Goal: Submit feedback/report problem: Submit feedback/report problem

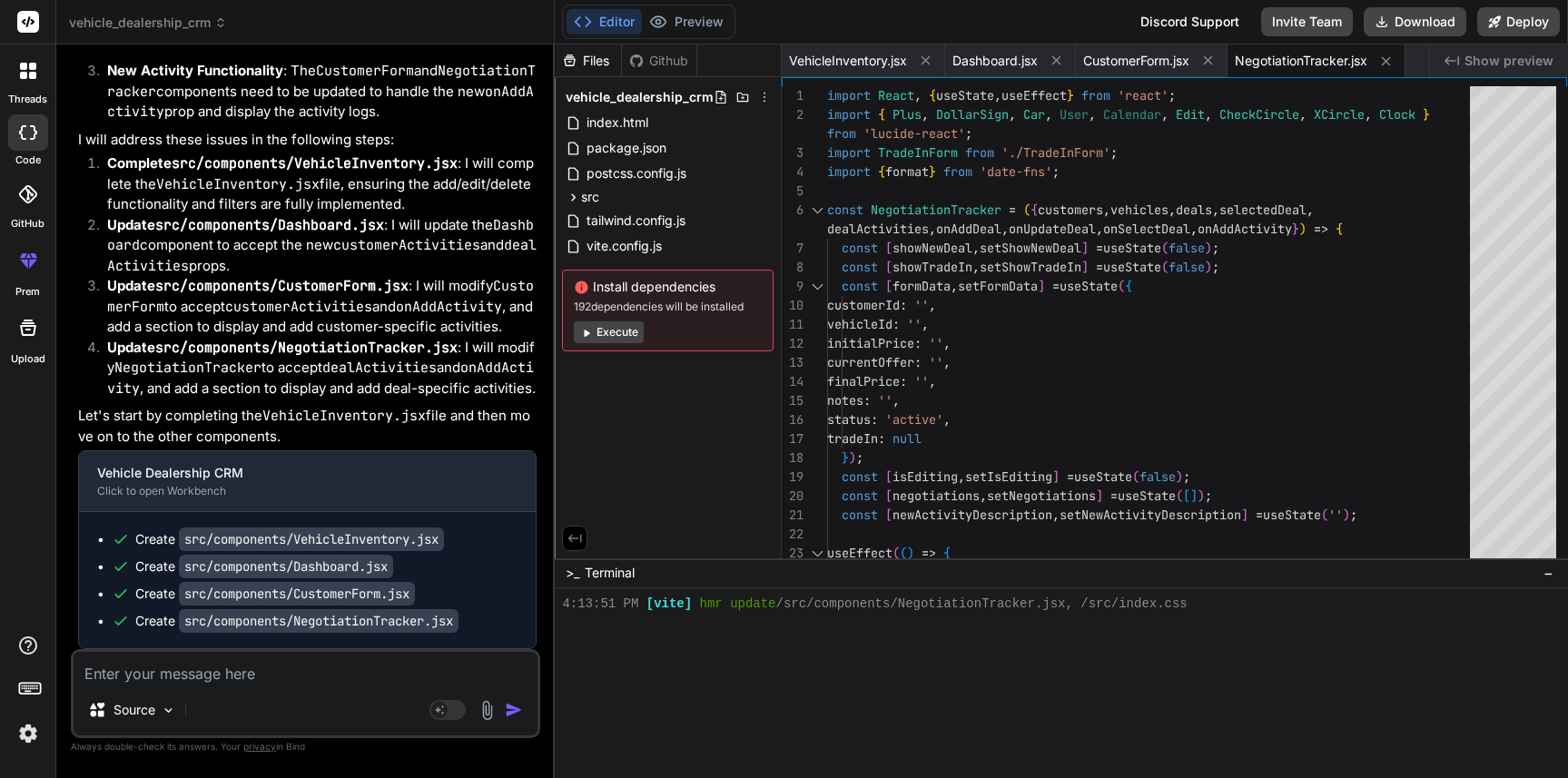
scroll to position [5448, 0]
click at [719, 39] on div "Editor Preview" at bounding box center [648, 22] width 173 height 35
click at [715, 26] on button "Preview" at bounding box center [686, 22] width 89 height 25
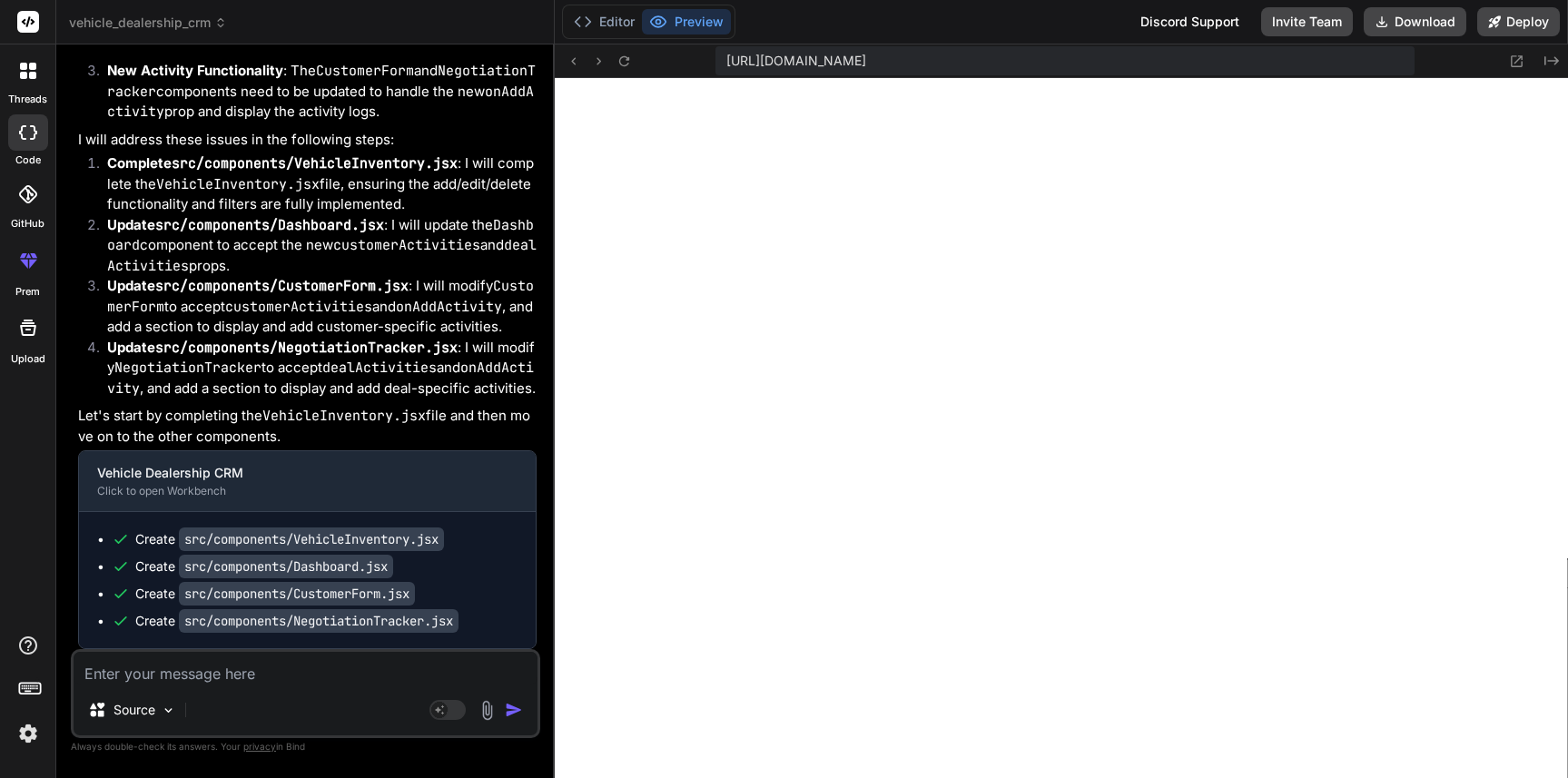
click at [638, 71] on div "[URL][DOMAIN_NAME] Created with Pixso." at bounding box center [1061, 61] width 1013 height 34
click at [625, 69] on button at bounding box center [623, 60] width 22 height 22
type textarea "x"
click at [615, 24] on button "Editor" at bounding box center [604, 22] width 75 height 25
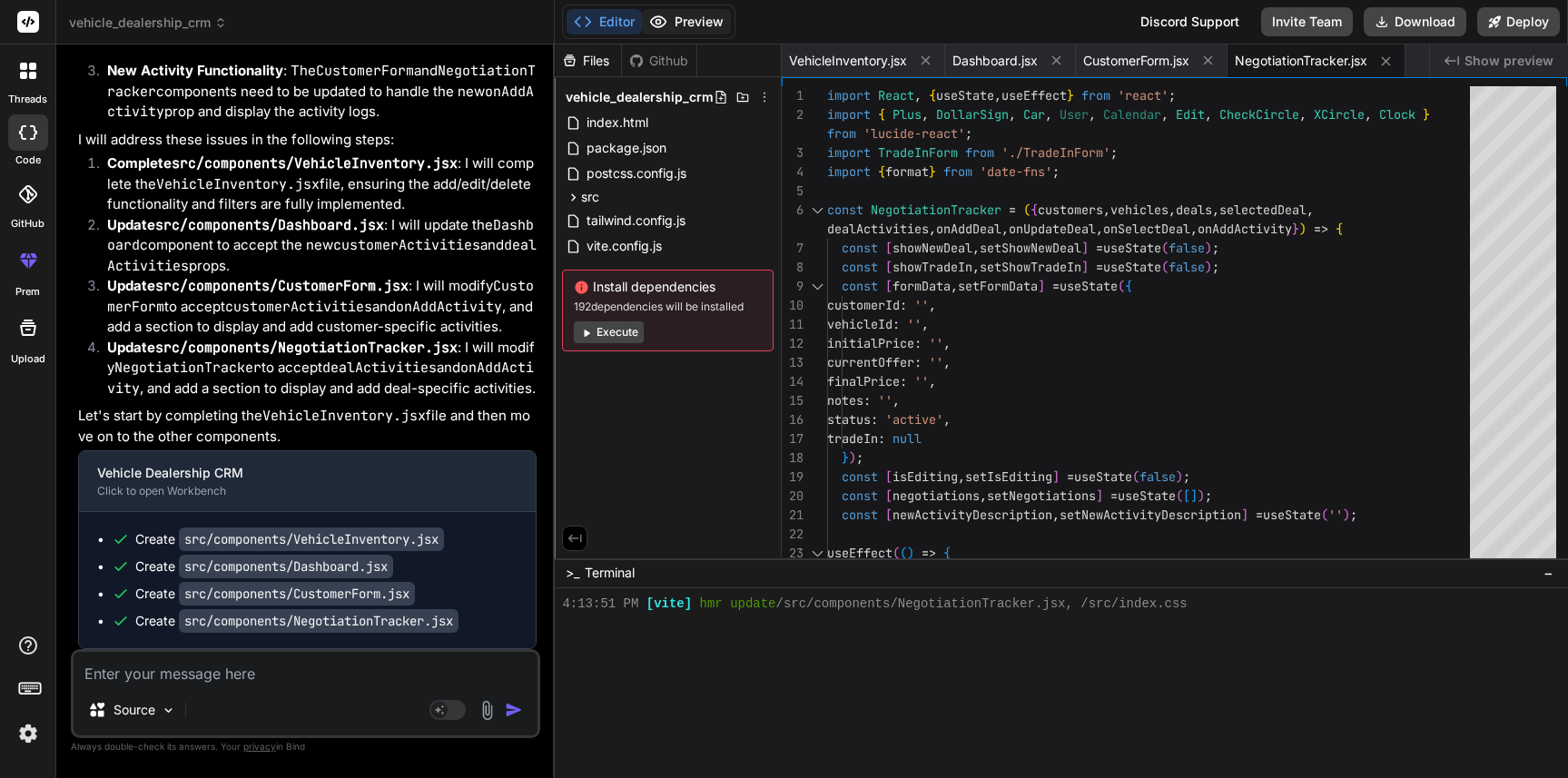
click at [680, 20] on button "Preview" at bounding box center [686, 22] width 89 height 25
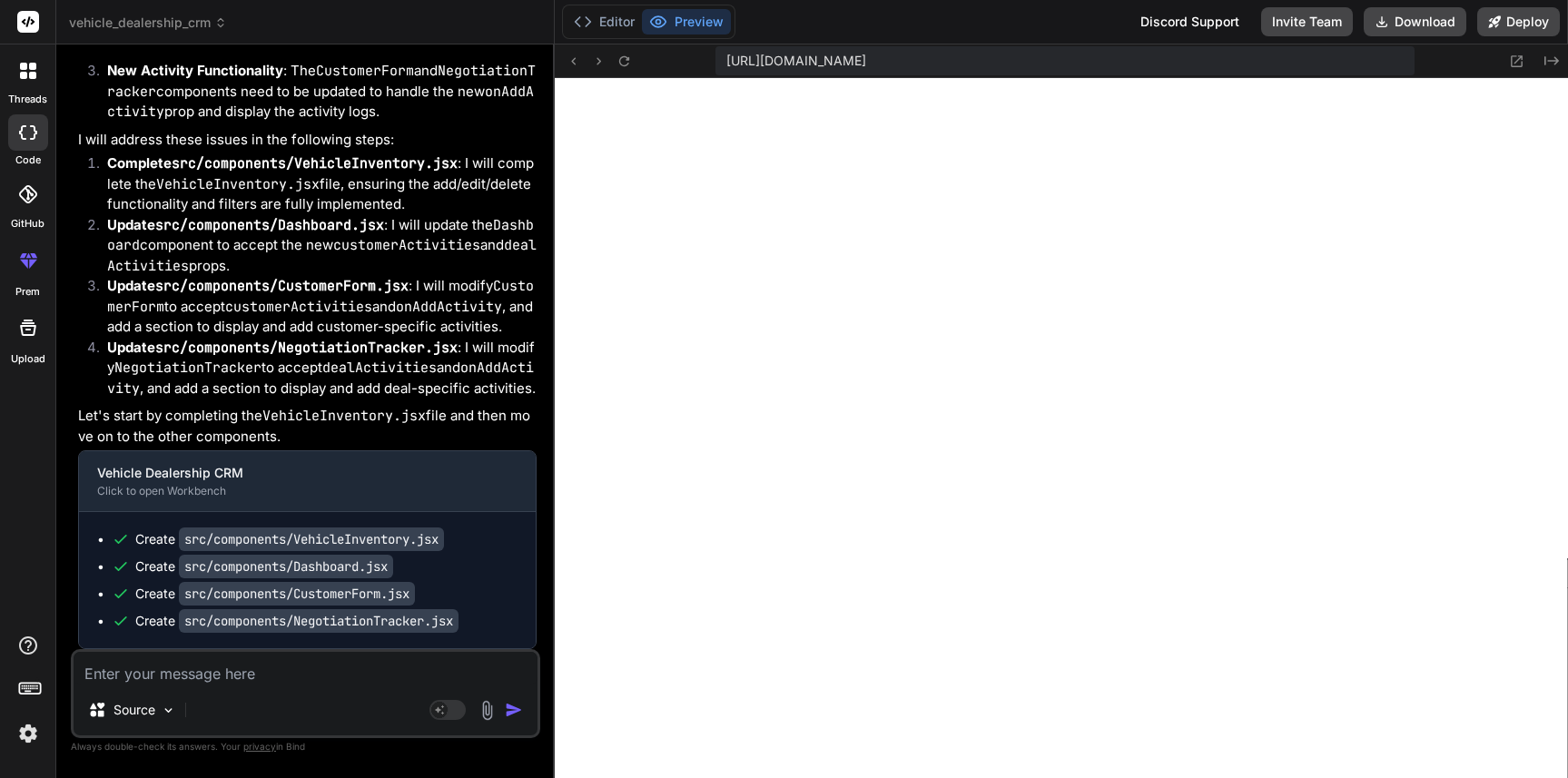
click at [191, 668] on textarea at bounding box center [305, 668] width 464 height 33
type textarea "I"
type textarea "x"
type textarea "I'"
type textarea "x"
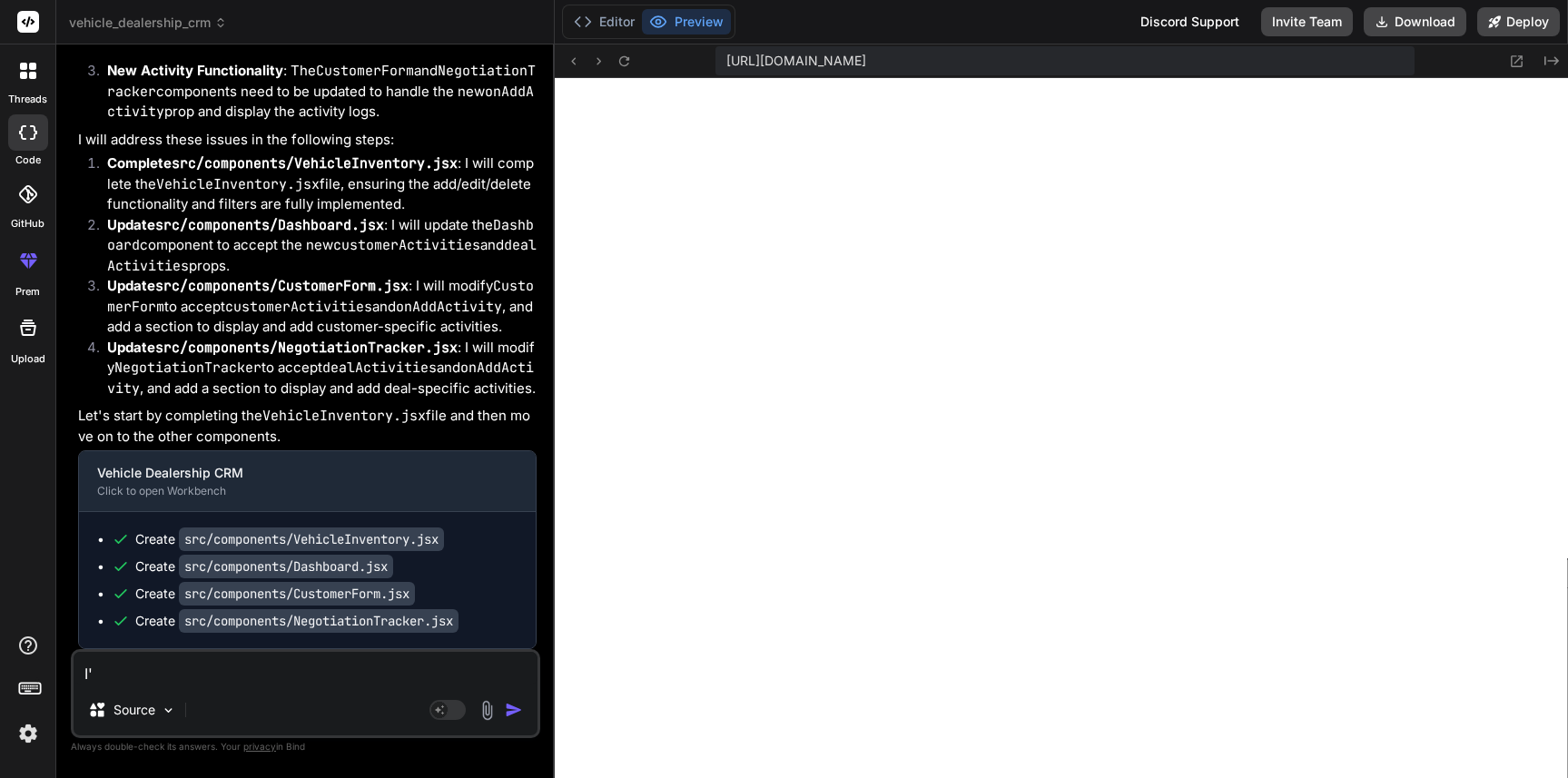
type textarea "I'm"
type textarea "x"
type textarea "I'm"
type textarea "x"
type textarea "I'm s"
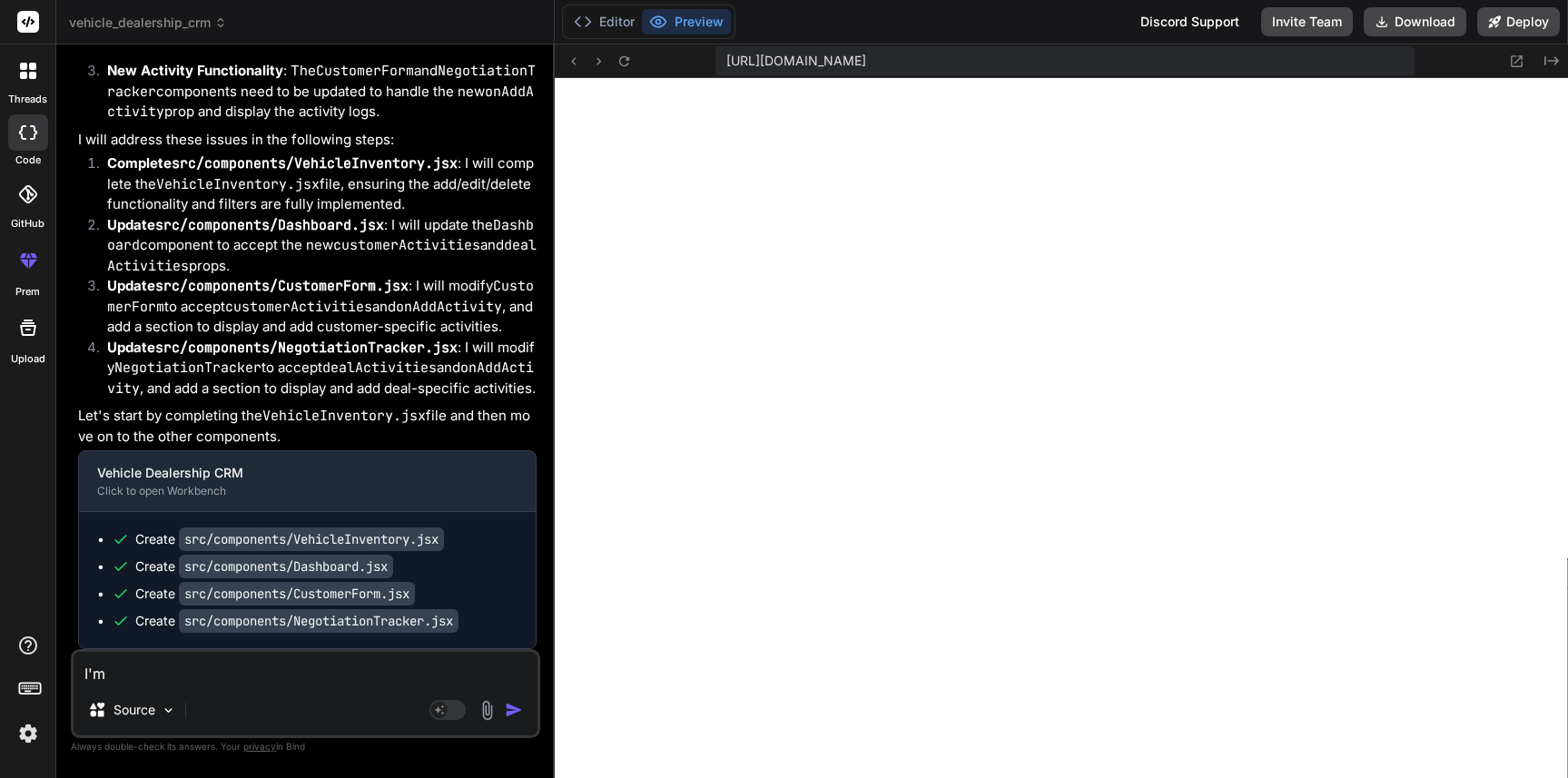
type textarea "x"
type textarea "I'm st"
type textarea "x"
type textarea "I'm sti"
type textarea "x"
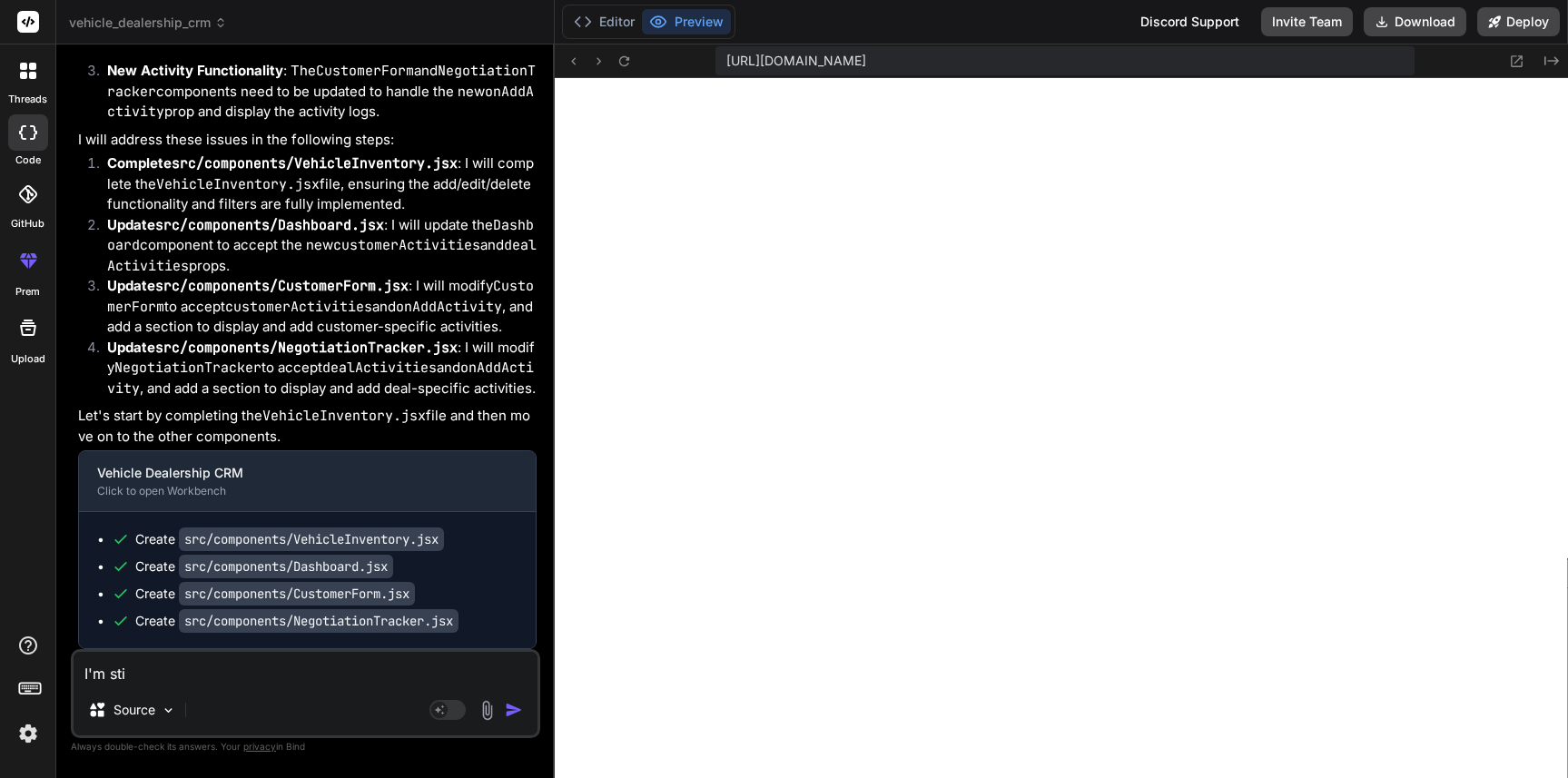
type textarea "I'm stil"
type textarea "x"
type textarea "I'm stil"
type textarea "x"
type textarea "I'm stil"
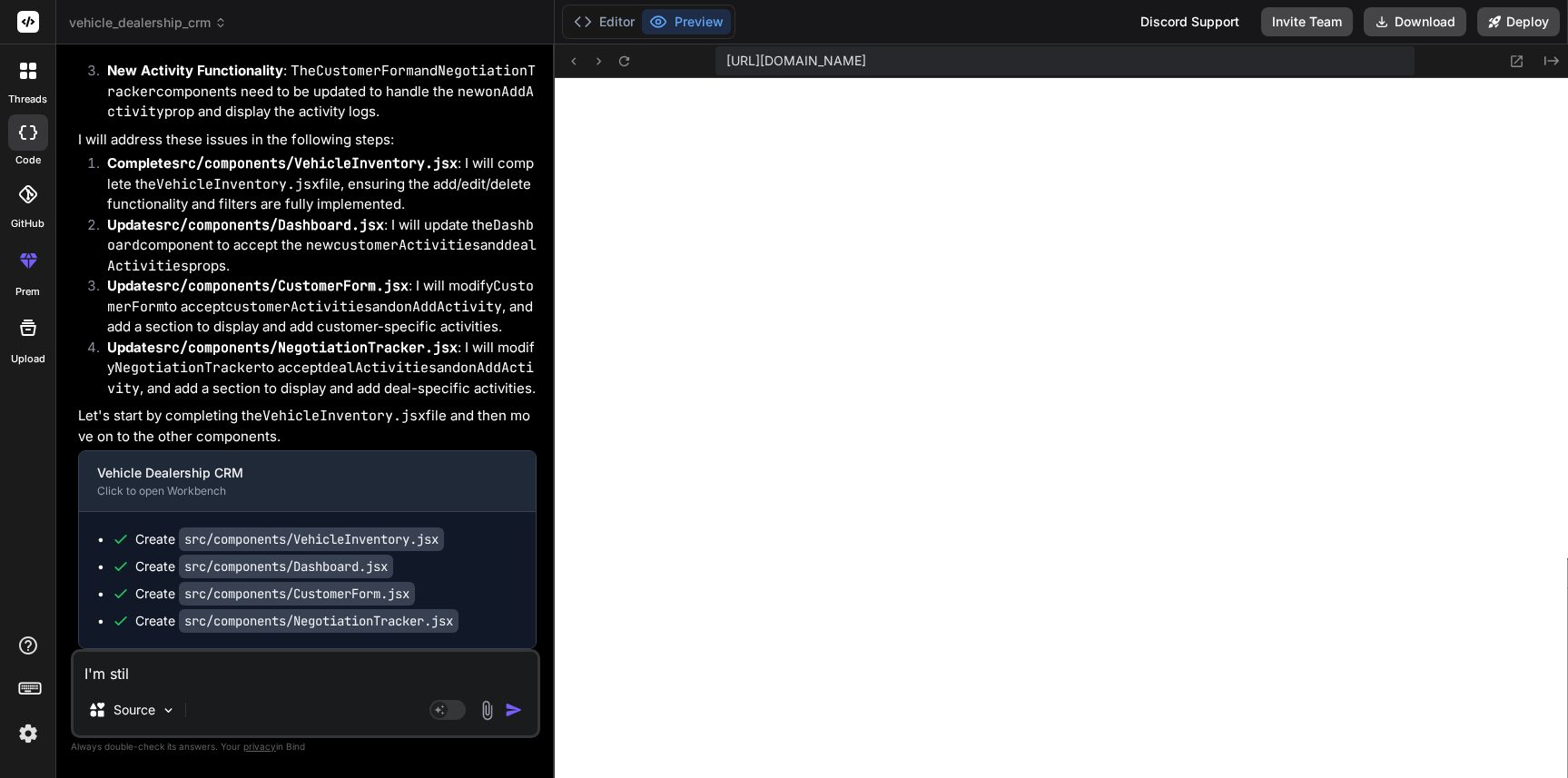
type textarea "x"
type textarea "I'm still"
type textarea "x"
type textarea "I'm still"
type textarea "x"
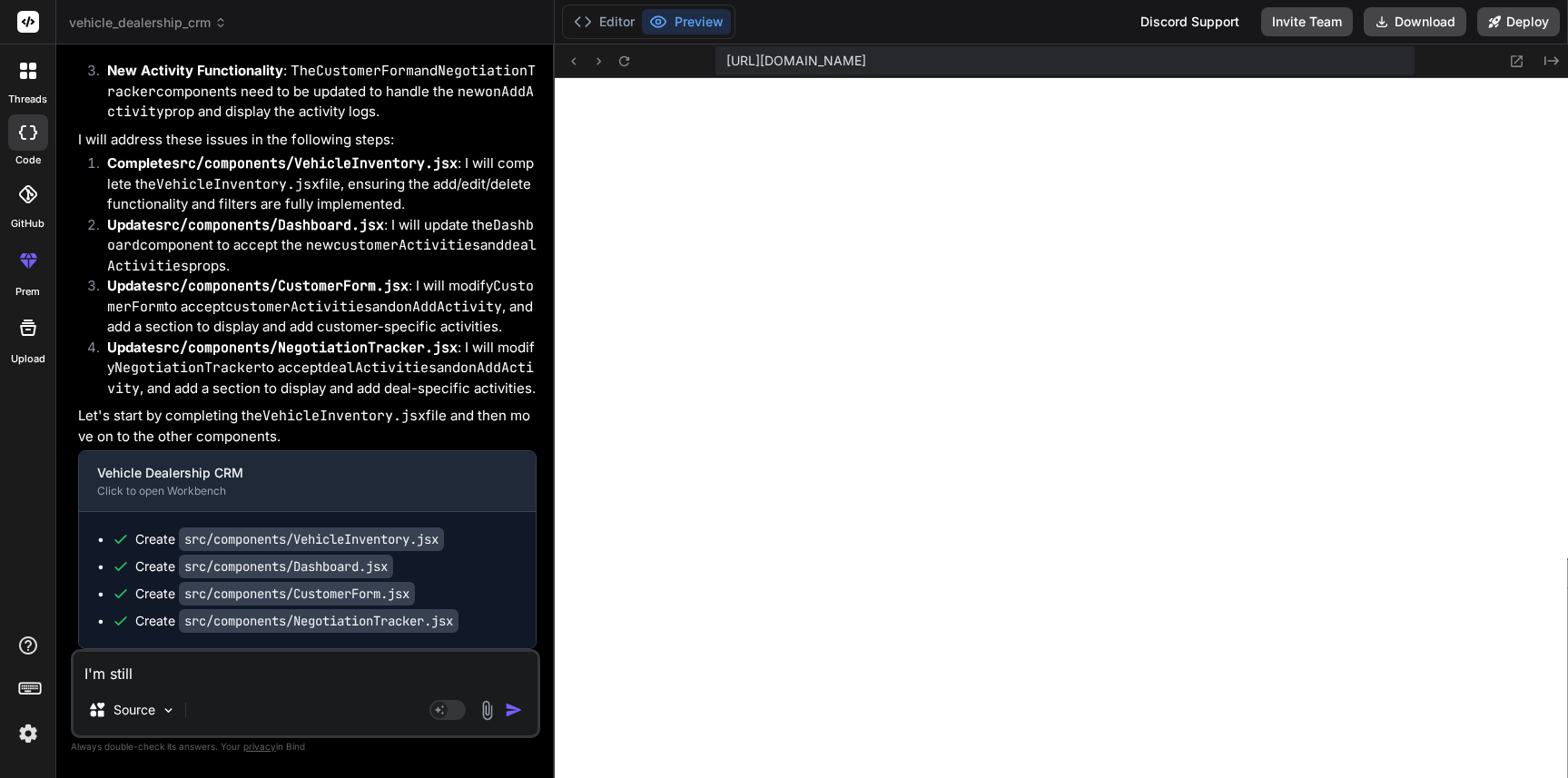
type textarea "I'm still s"
type textarea "x"
type textarea "I'm still se"
type textarea "x"
type textarea "I'm still see"
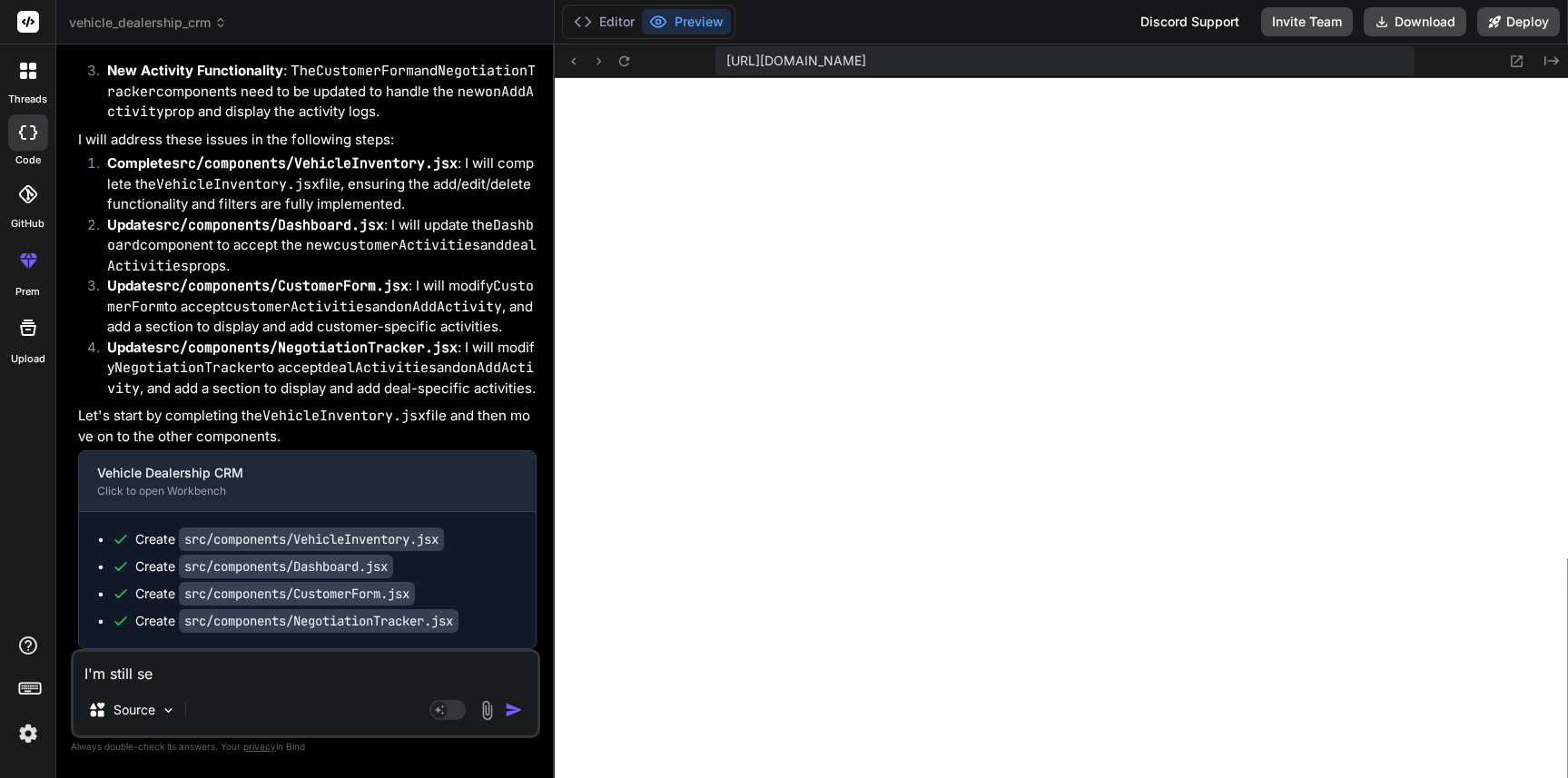
type textarea "x"
type textarea "I'm still seei"
type textarea "x"
type textarea "I'm still seein"
type textarea "x"
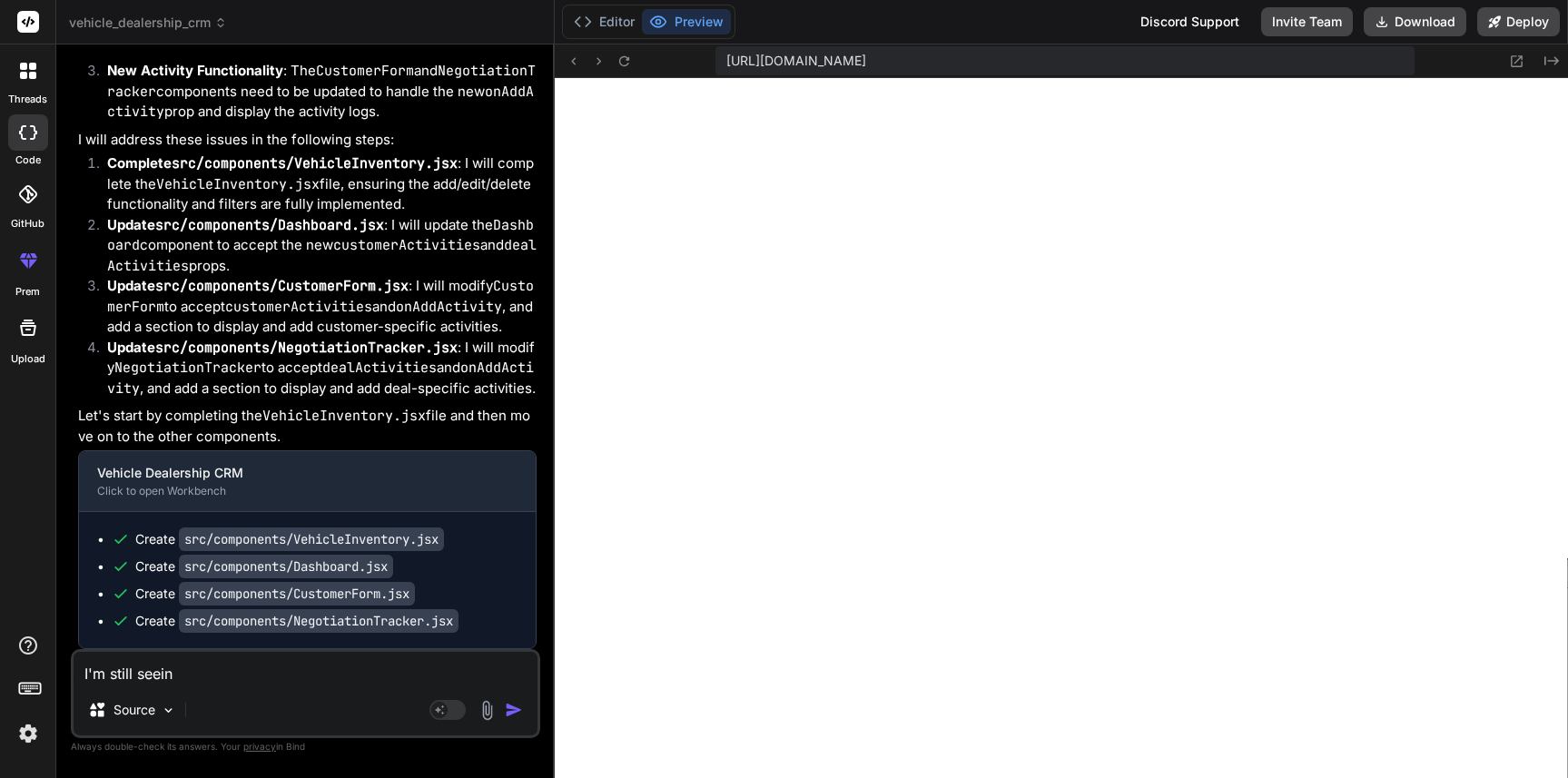
type textarea "I'm still seeing"
type textarea "x"
type textarea "I'm still seeing"
type textarea "x"
type textarea "I'm still seeing a"
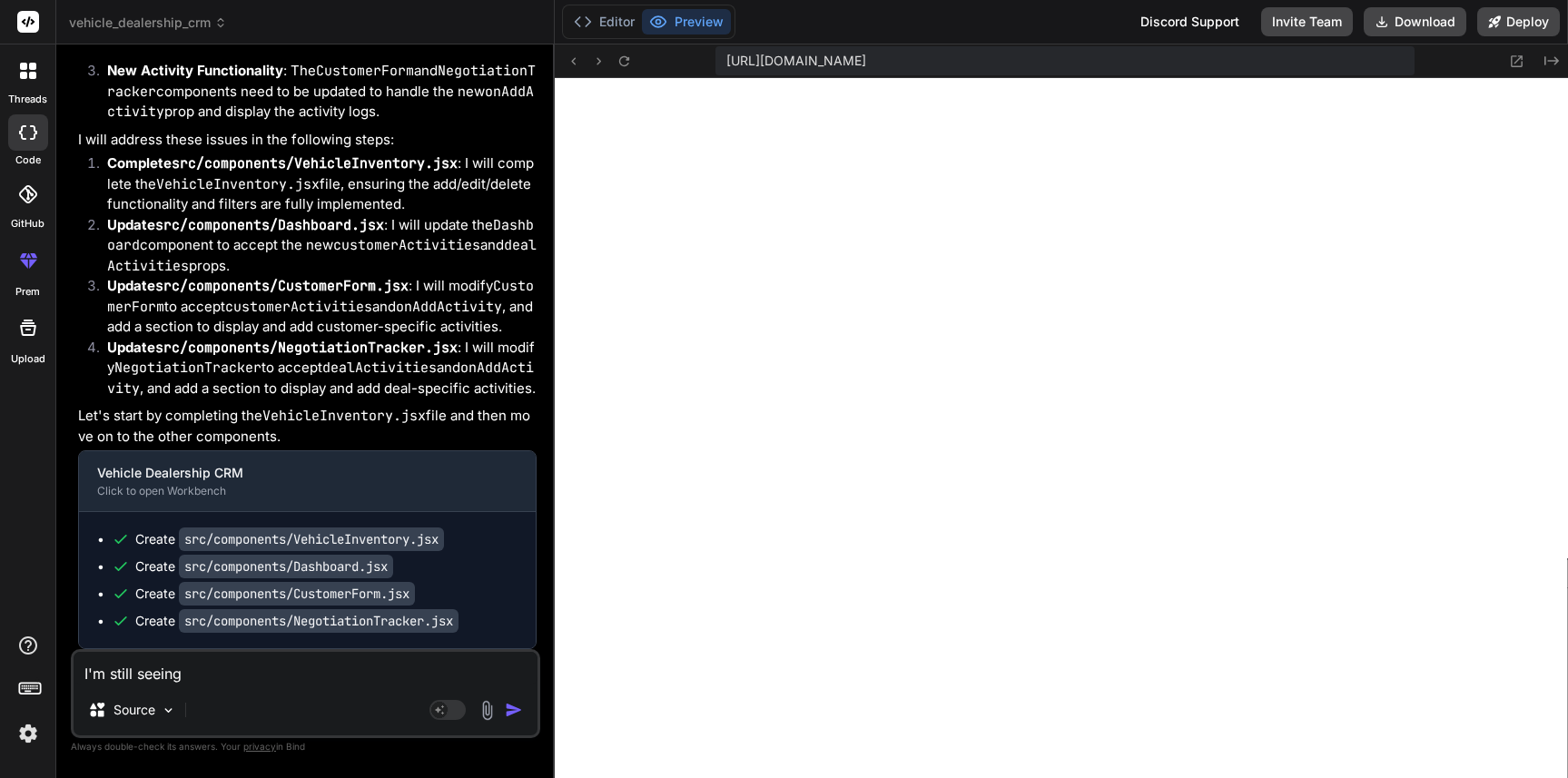
type textarea "x"
type textarea "I'm still seeing a"
type textarea "x"
type textarea "I'm still seeing a b"
type textarea "x"
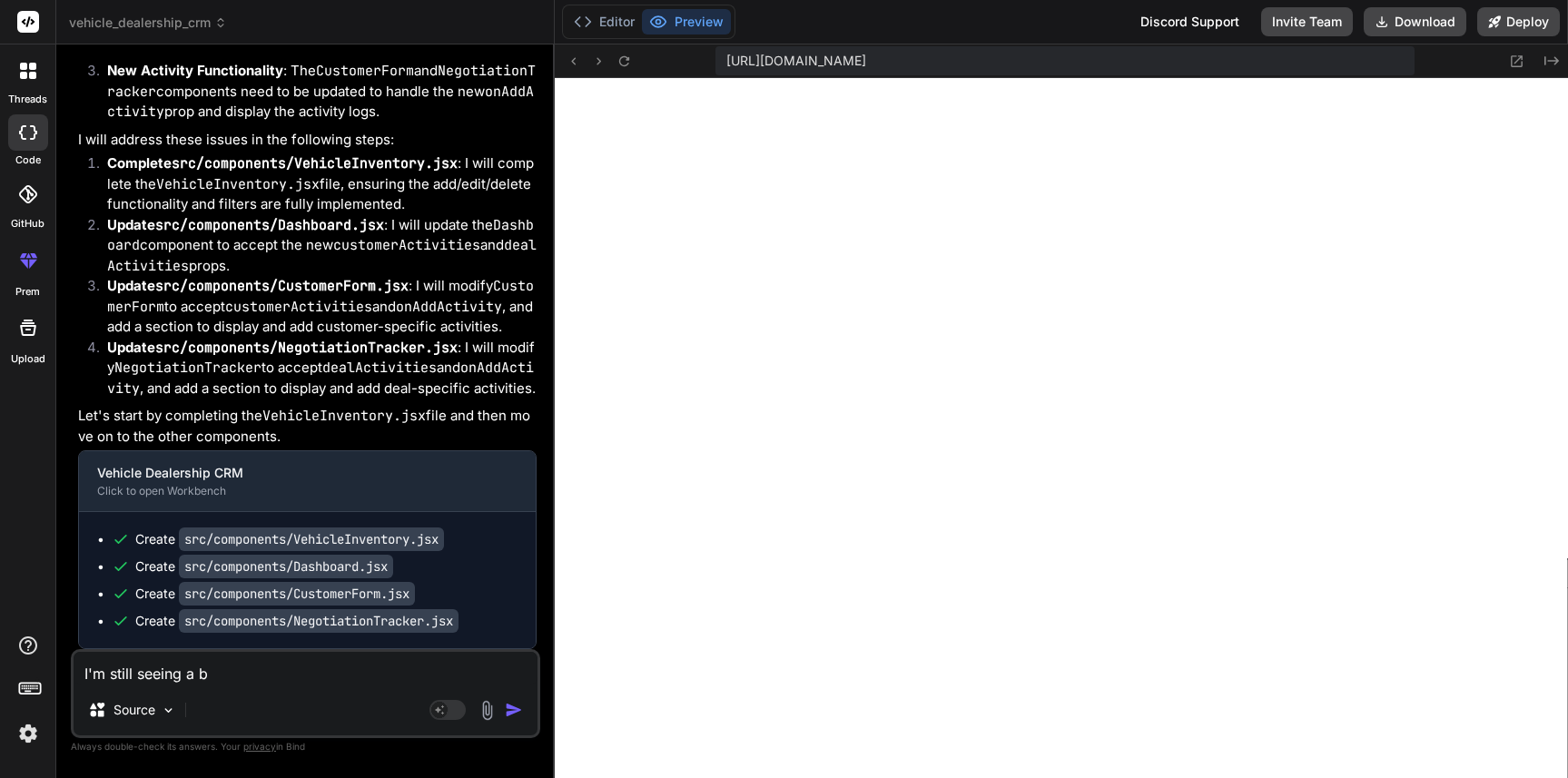
type textarea "I'm still seeing a bl"
type textarea "x"
type textarea "I'm still seeing a bla"
type textarea "x"
type textarea "I'm still seeing a [PERSON_NAME]"
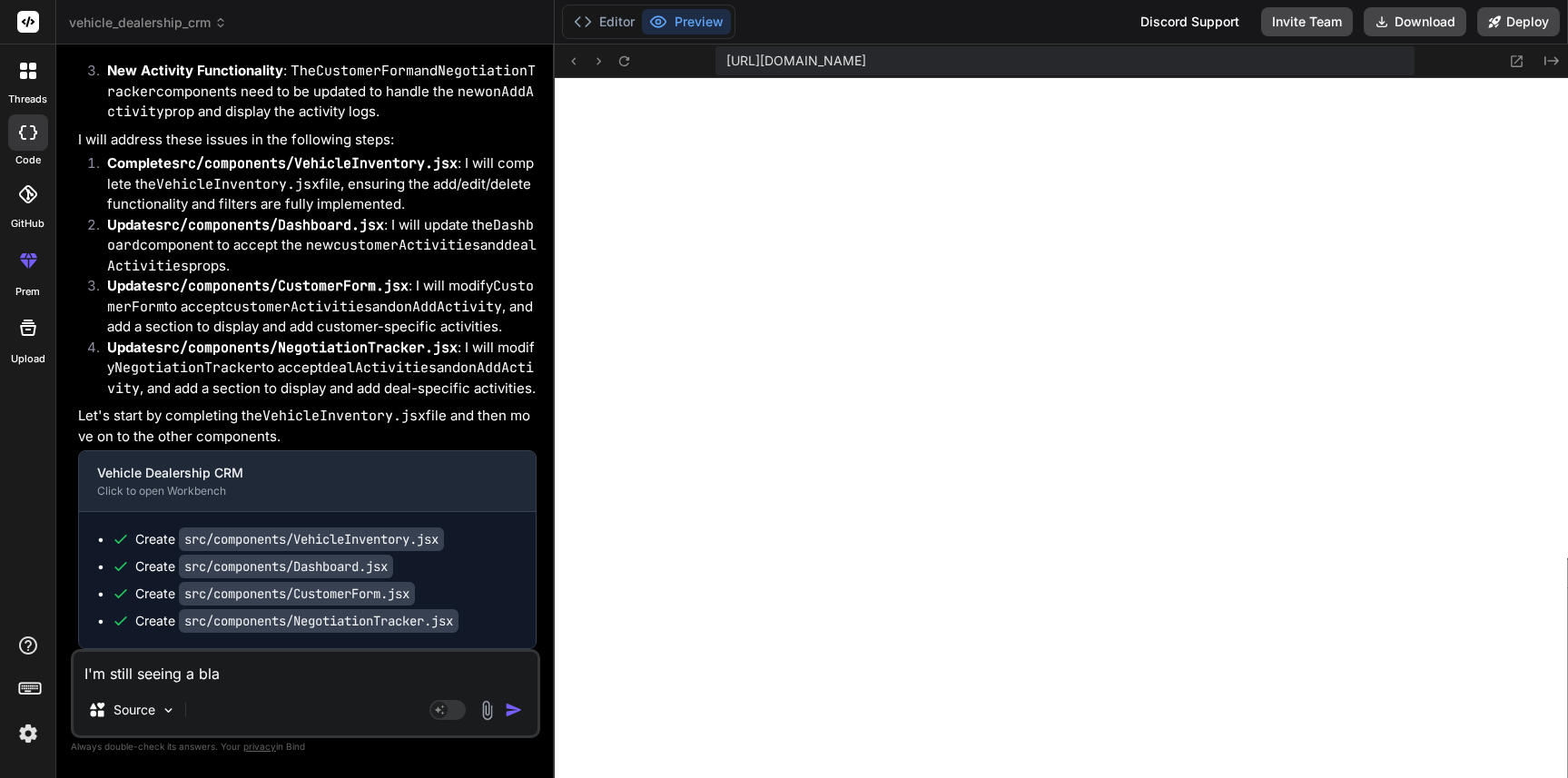
type textarea "x"
type textarea "I'm still seeing a blank"
type textarea "x"
type textarea "I'm still seeing a blank"
type textarea "x"
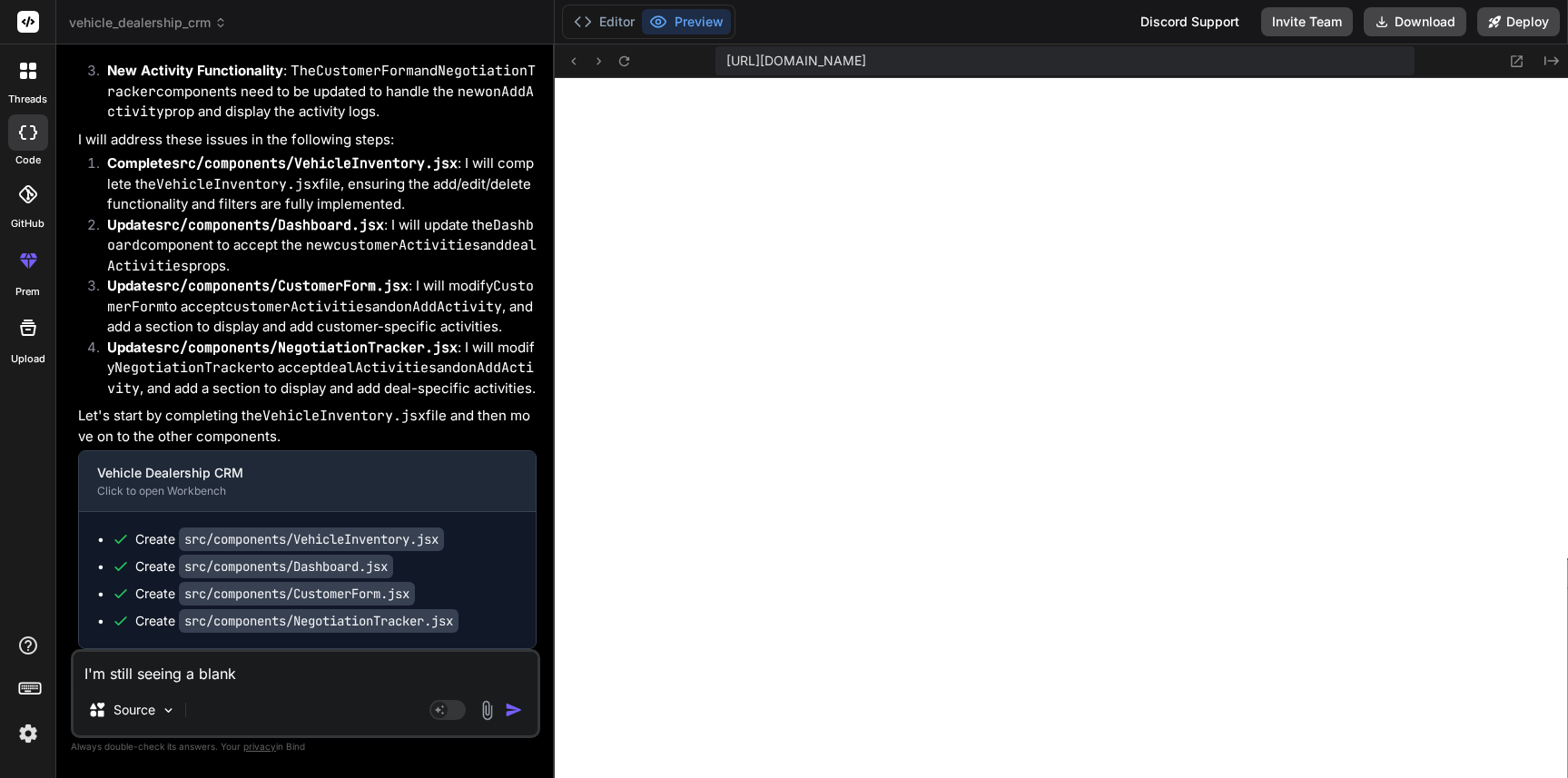
type textarea "I'm still seeing a blank w"
type textarea "x"
type textarea "I'm still seeing a blank wh"
type textarea "x"
type textarea "I'm still seeing a blank whi"
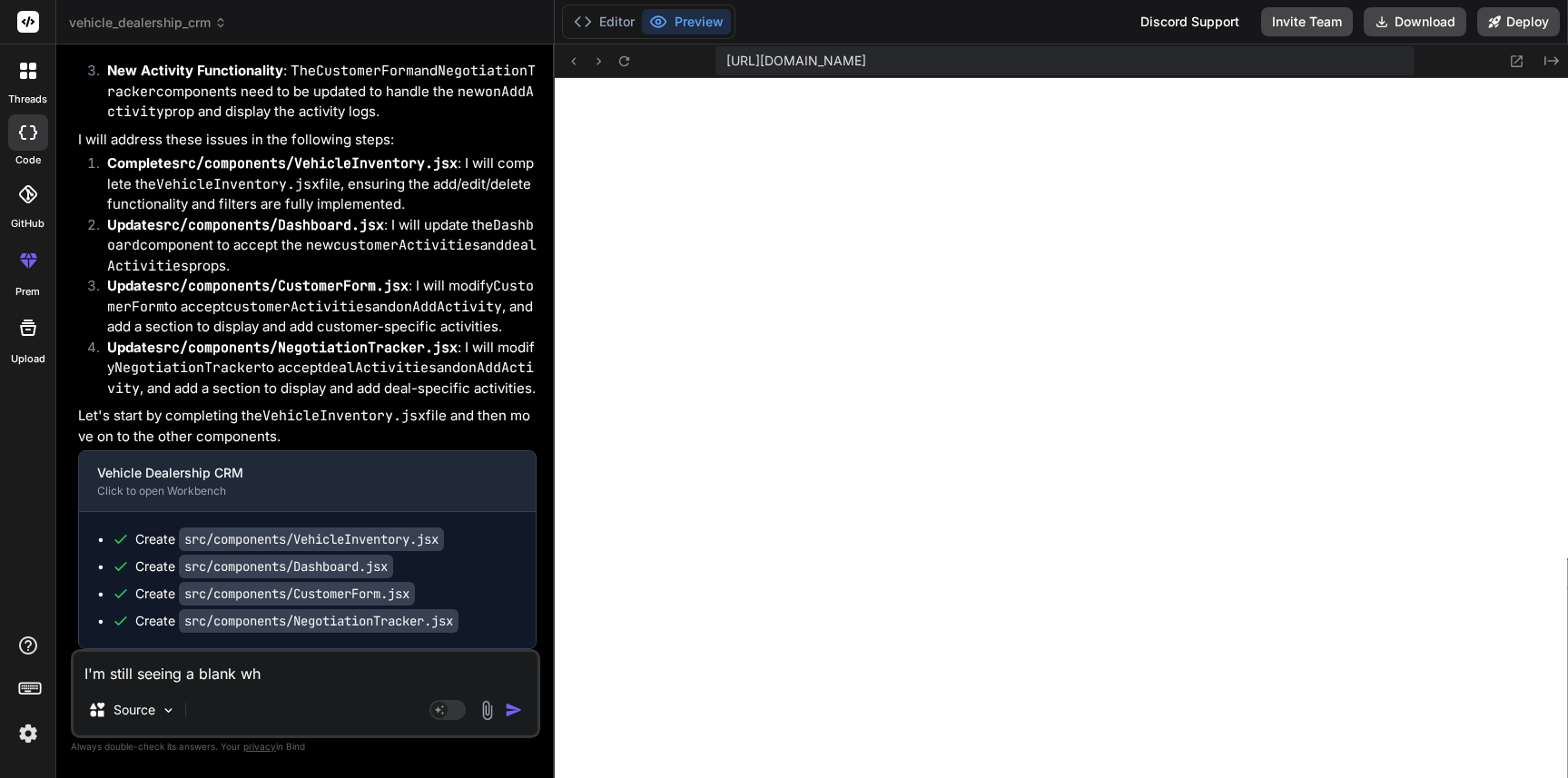
type textarea "x"
type textarea "I'm still seeing a blank whit"
type textarea "x"
type textarea "I'm still seeing a blank white"
type textarea "x"
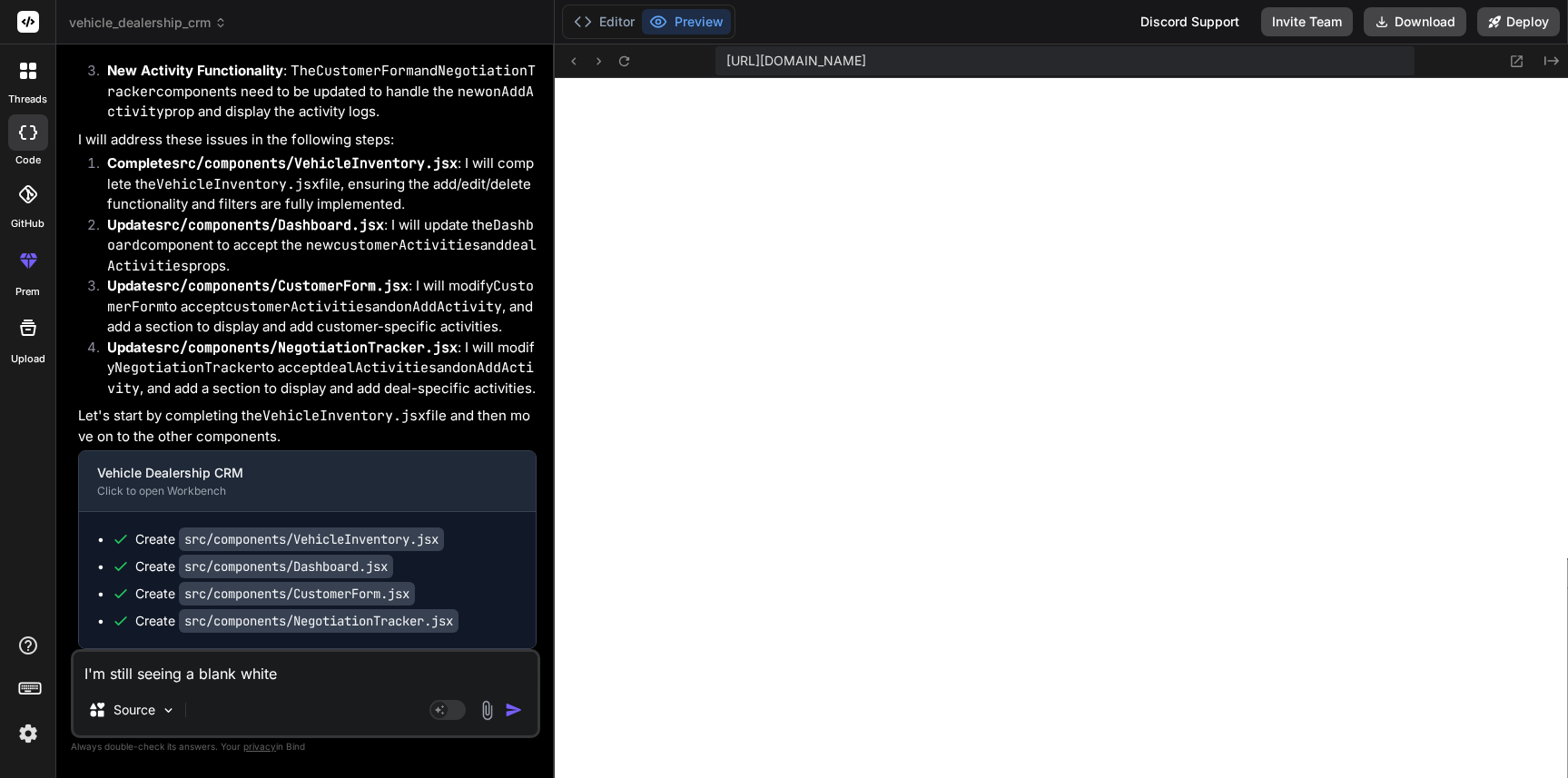
type textarea "I'm still seeing a blank white p"
type textarea "x"
type textarea "I'm still seeing a blank white pa"
type textarea "x"
type textarea "I'm still seeing a blank white pag"
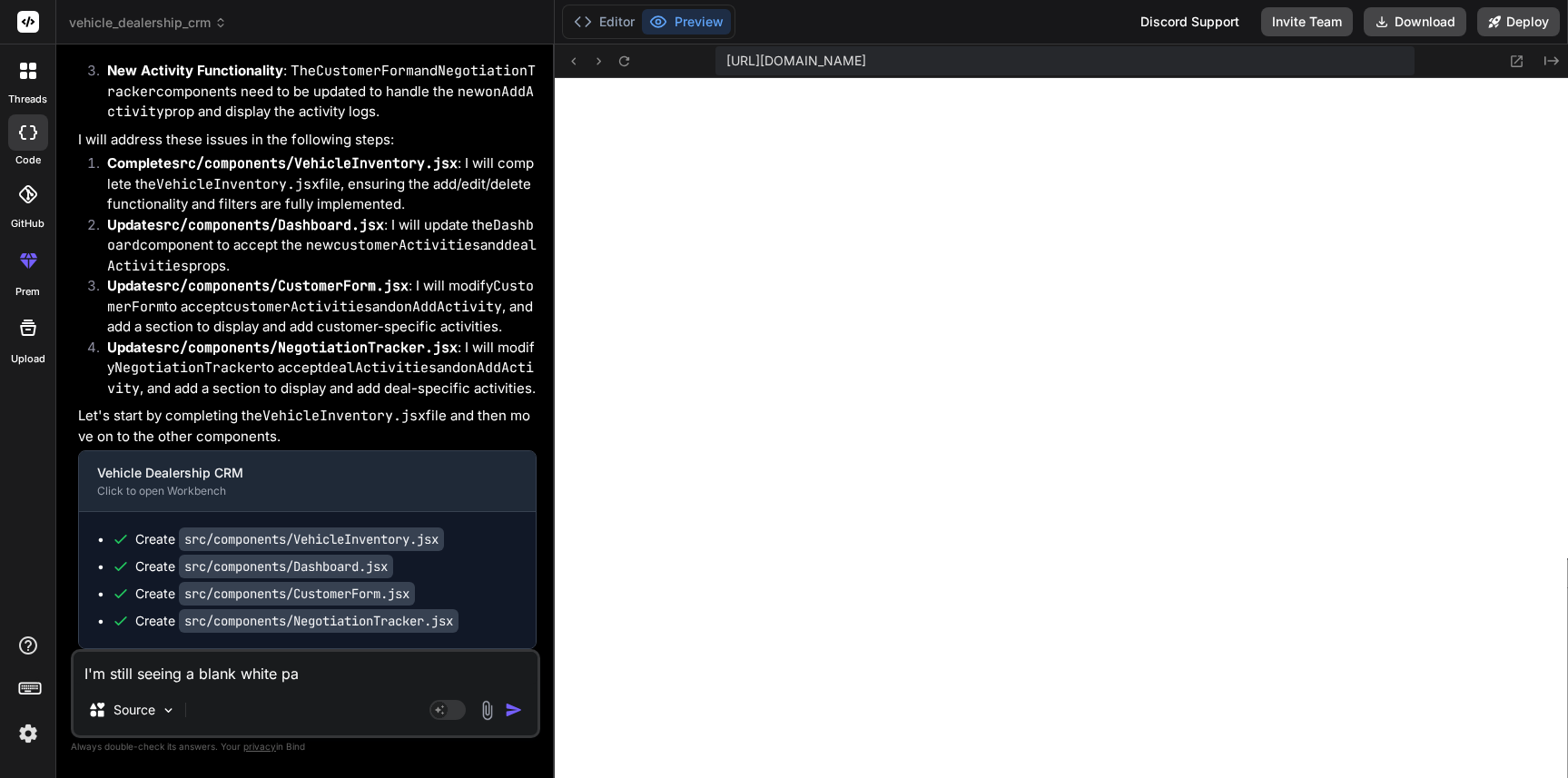
type textarea "x"
type textarea "I'm still seeing a blank white page"
type textarea "x"
type textarea "I'm still seeing a blank white page."
type textarea "x"
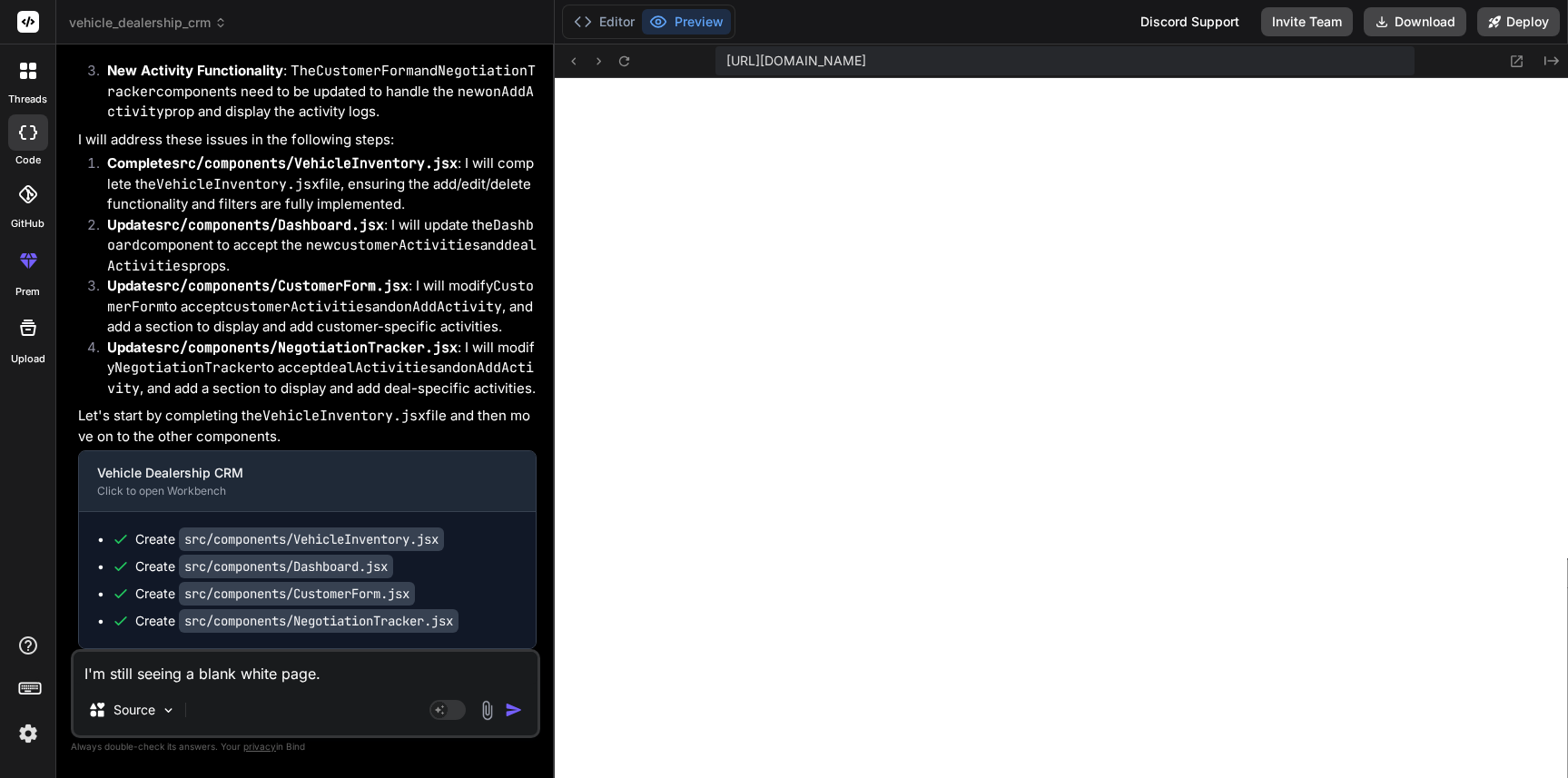
type textarea "I'm still seeing a blank white page."
type textarea "x"
type textarea "I'm still seeing a blank white page. c"
type textarea "x"
type textarea "I'm still seeing a blank white page. ca"
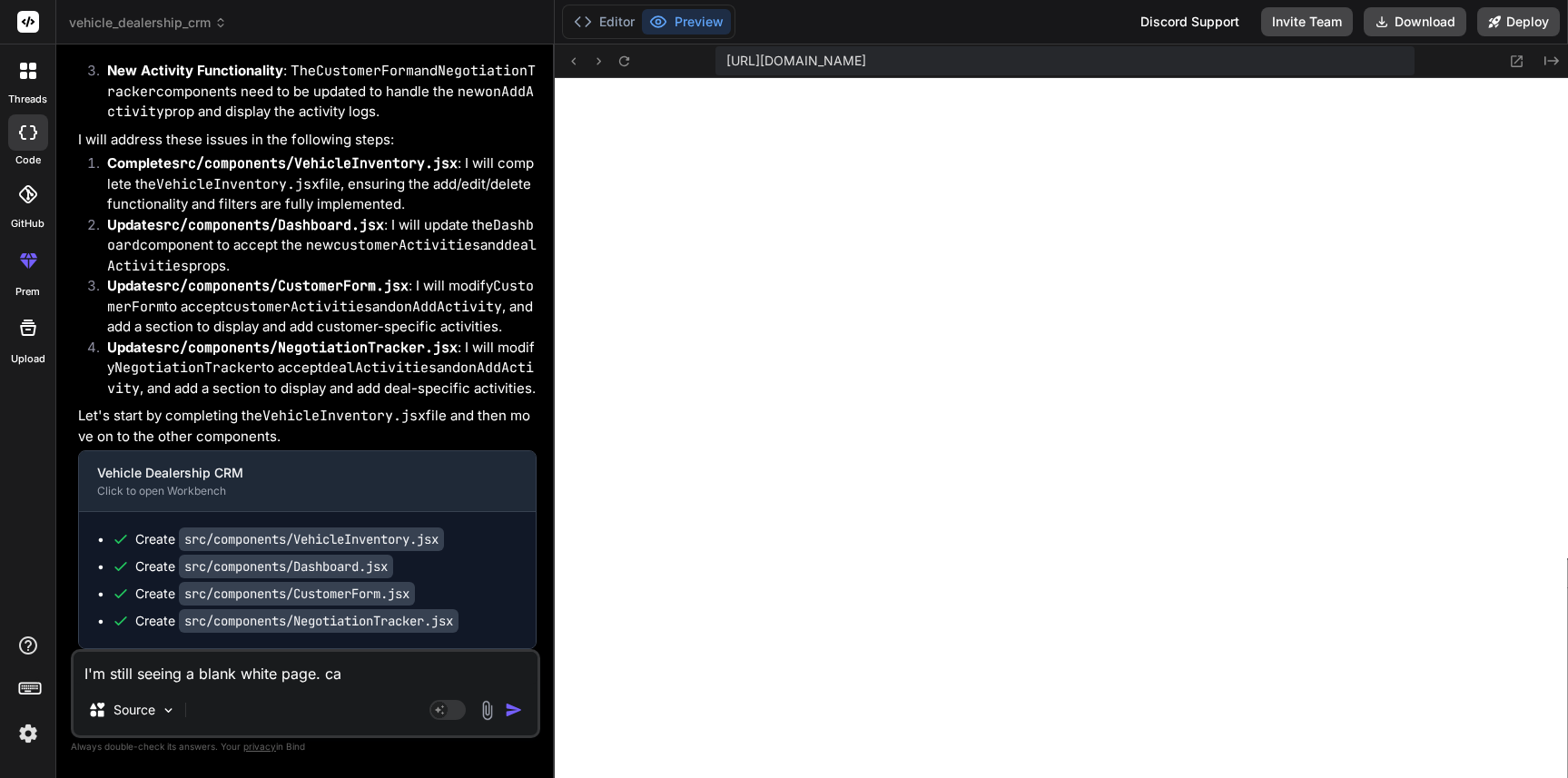
type textarea "x"
type textarea "I'm still seeing a blank white page. can"
type textarea "x"
type textarea "I'm still seeing a blank white page. can"
type textarea "x"
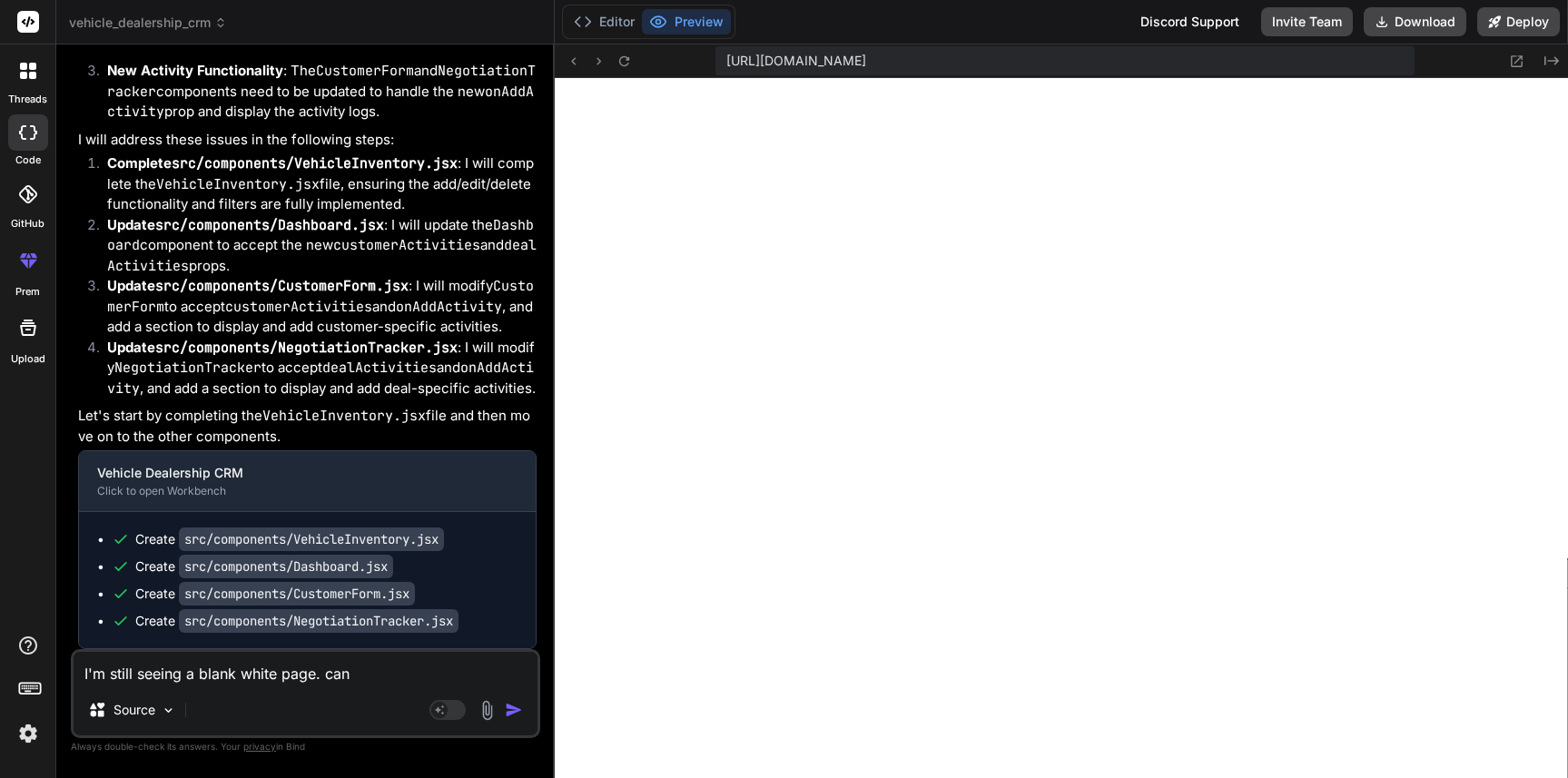
type textarea "I'm still seeing a blank white page. can y"
type textarea "x"
type textarea "I'm still seeing a blank white page. can yo"
type textarea "x"
type textarea "I'm still seeing a blank white page. can you"
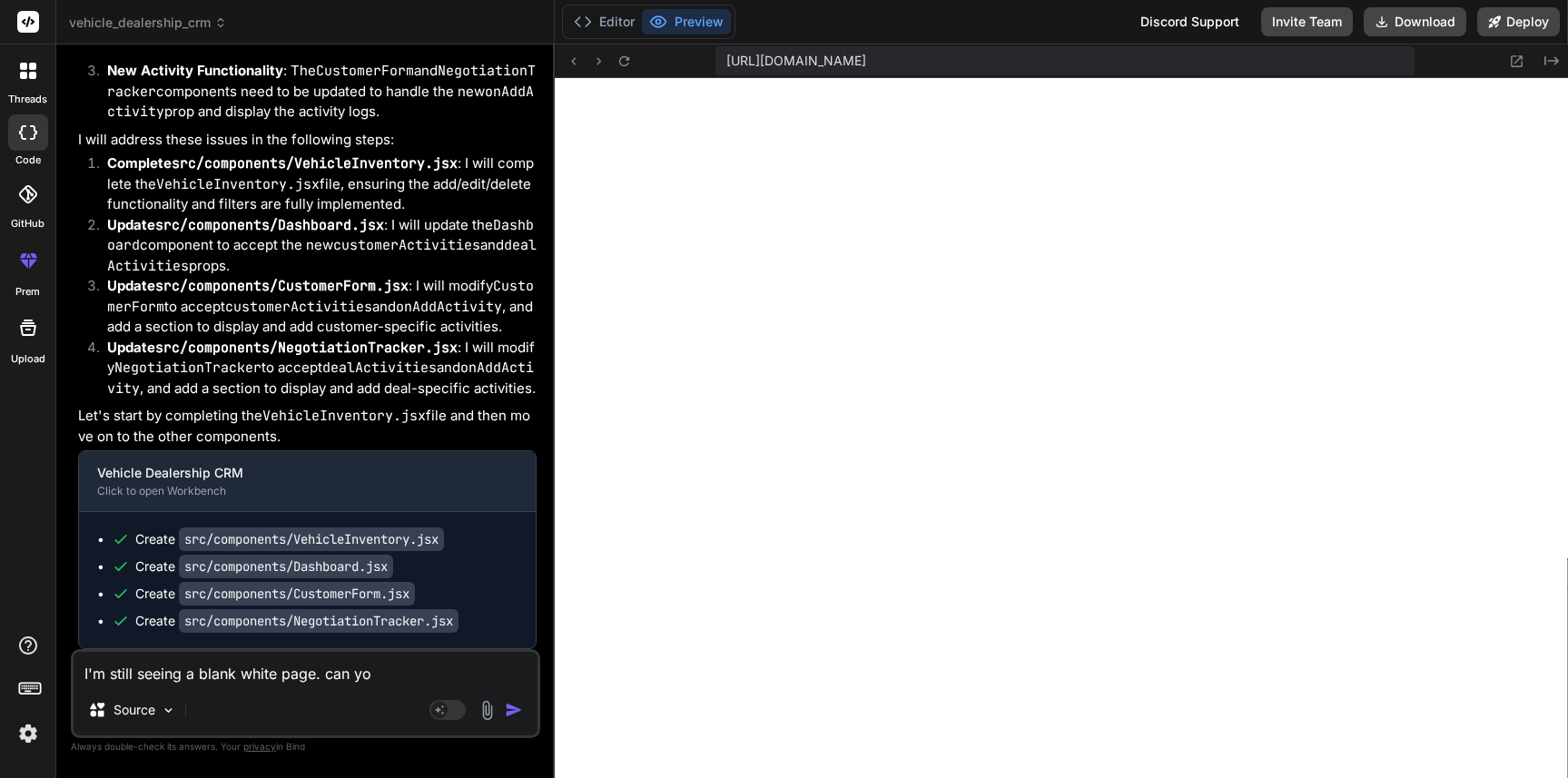
type textarea "x"
type textarea "I'm still seeing a blank white page. can you"
type textarea "x"
type textarea "I'm still seeing a blank white page. can you f"
type textarea "x"
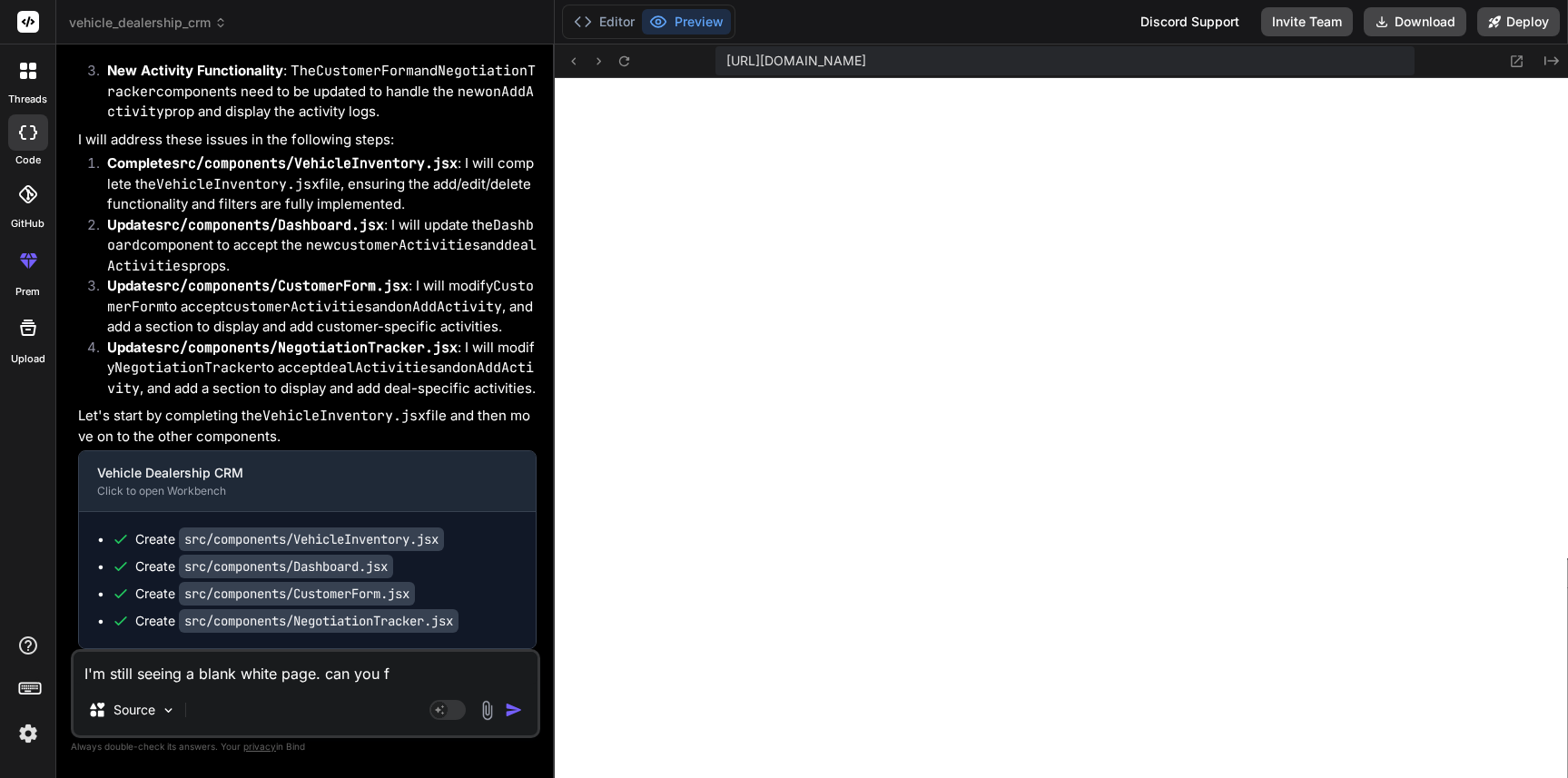
type textarea "I'm still seeing a blank white page. can you fi"
type textarea "x"
type textarea "I'm still seeing a blank white page. can you fix"
type textarea "x"
type textarea "I'm still seeing a blank white page. can you fix"
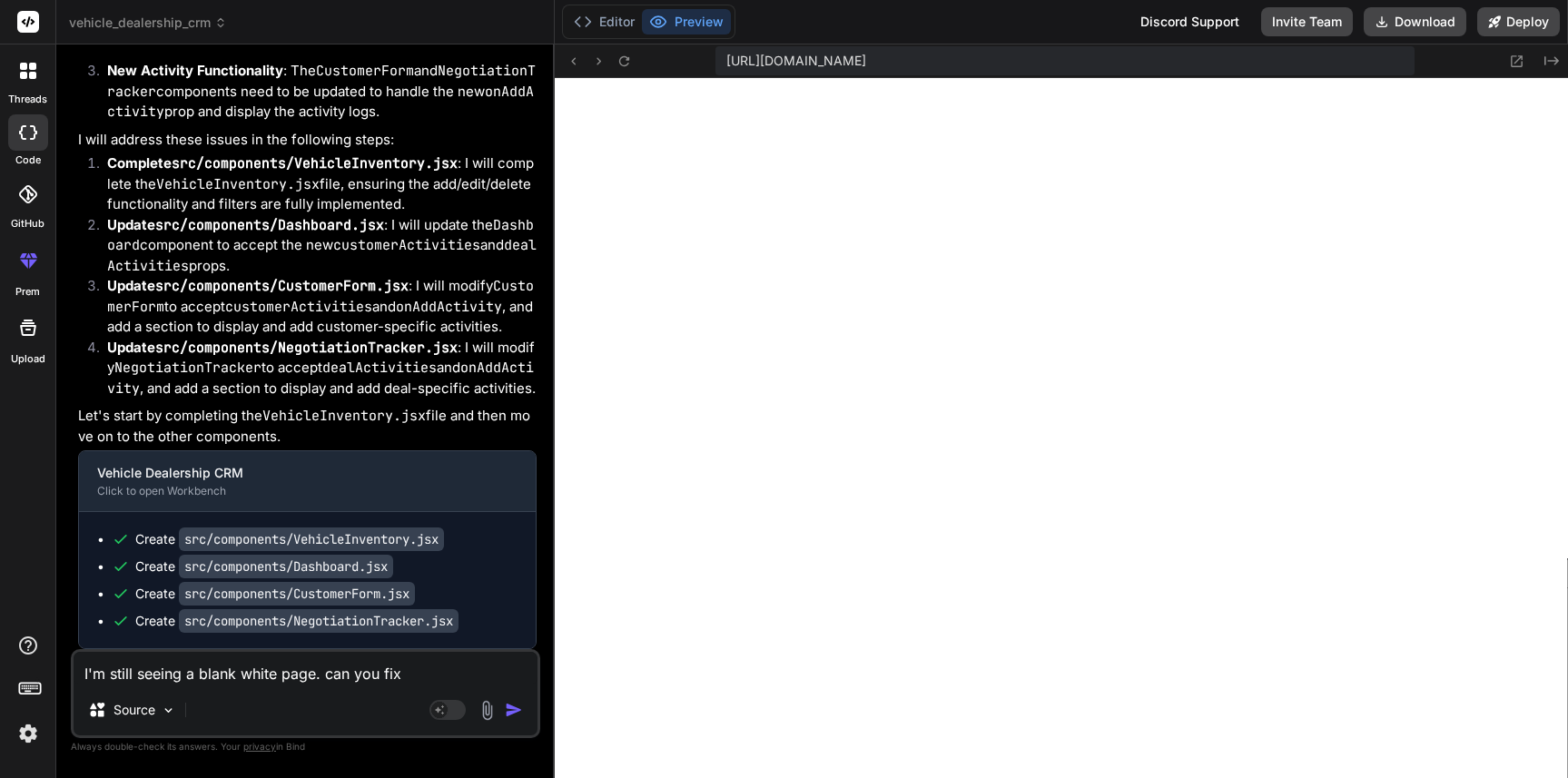
type textarea "x"
type textarea "I'm still seeing a blank white page. can you fix i"
type textarea "x"
type textarea "I'm still seeing a blank white page. can you fix it"
type textarea "x"
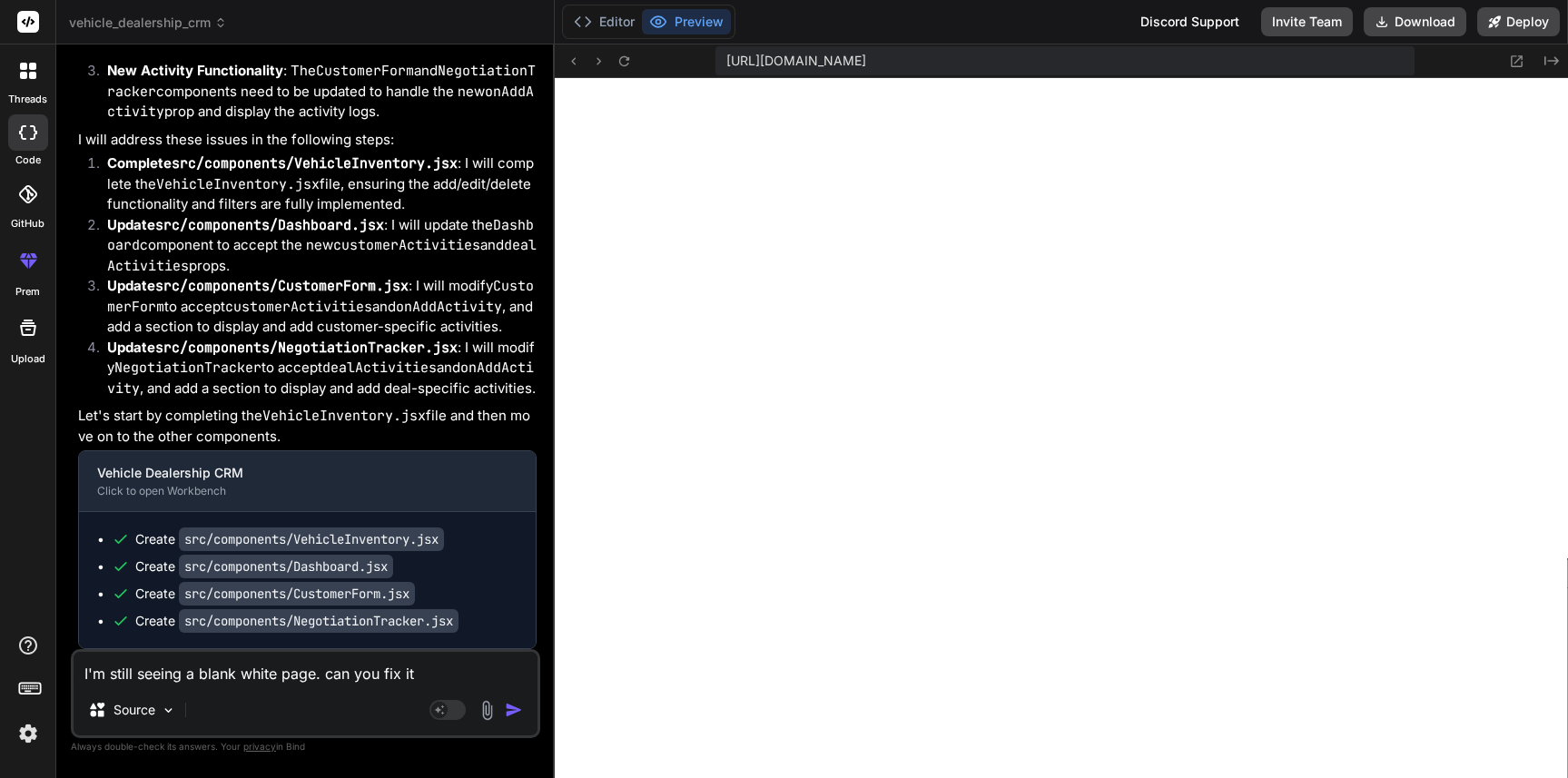
type textarea "I'm still seeing a blank white page. can you fix it?"
type textarea "x"
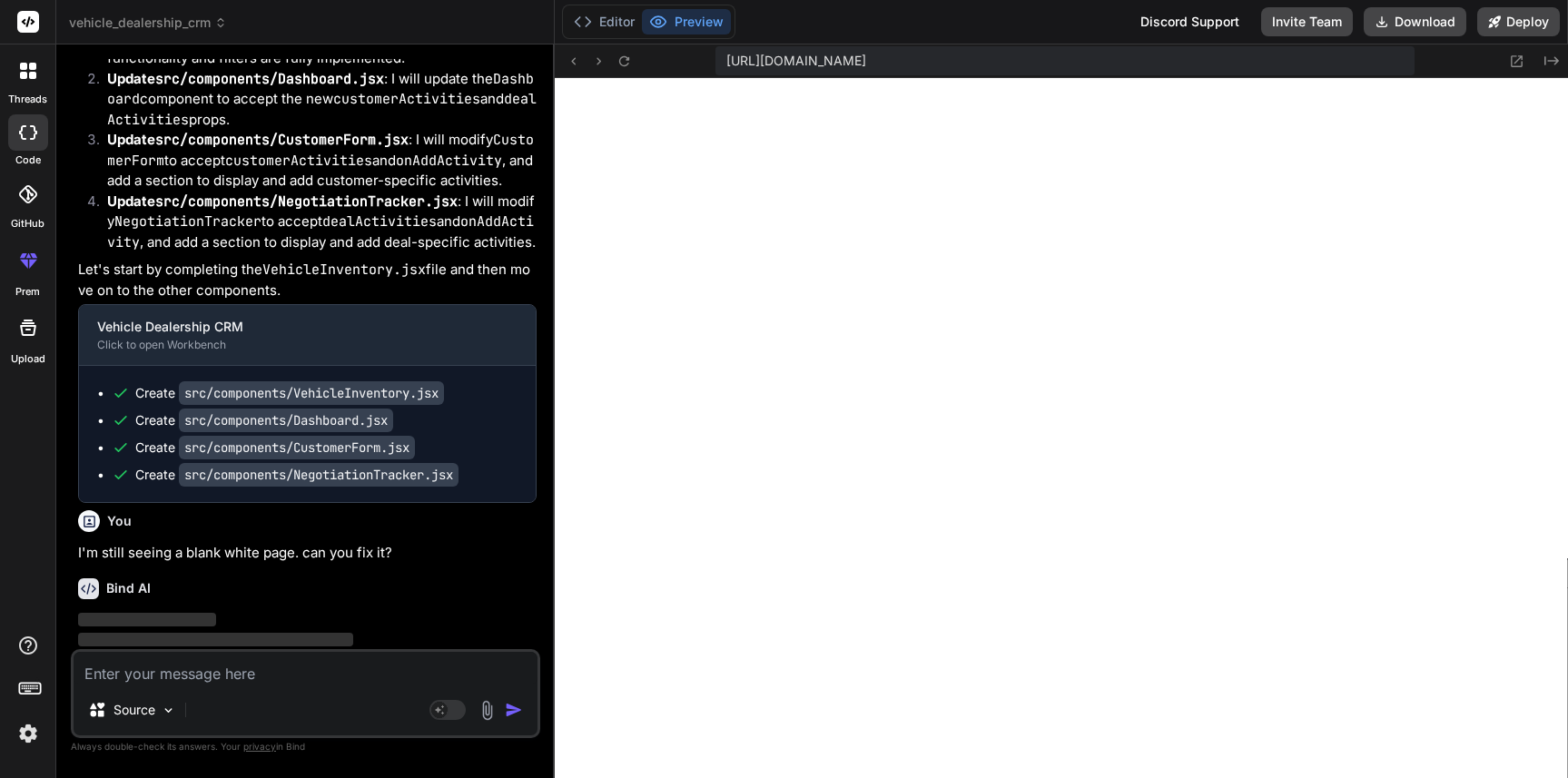
scroll to position [5636, 0]
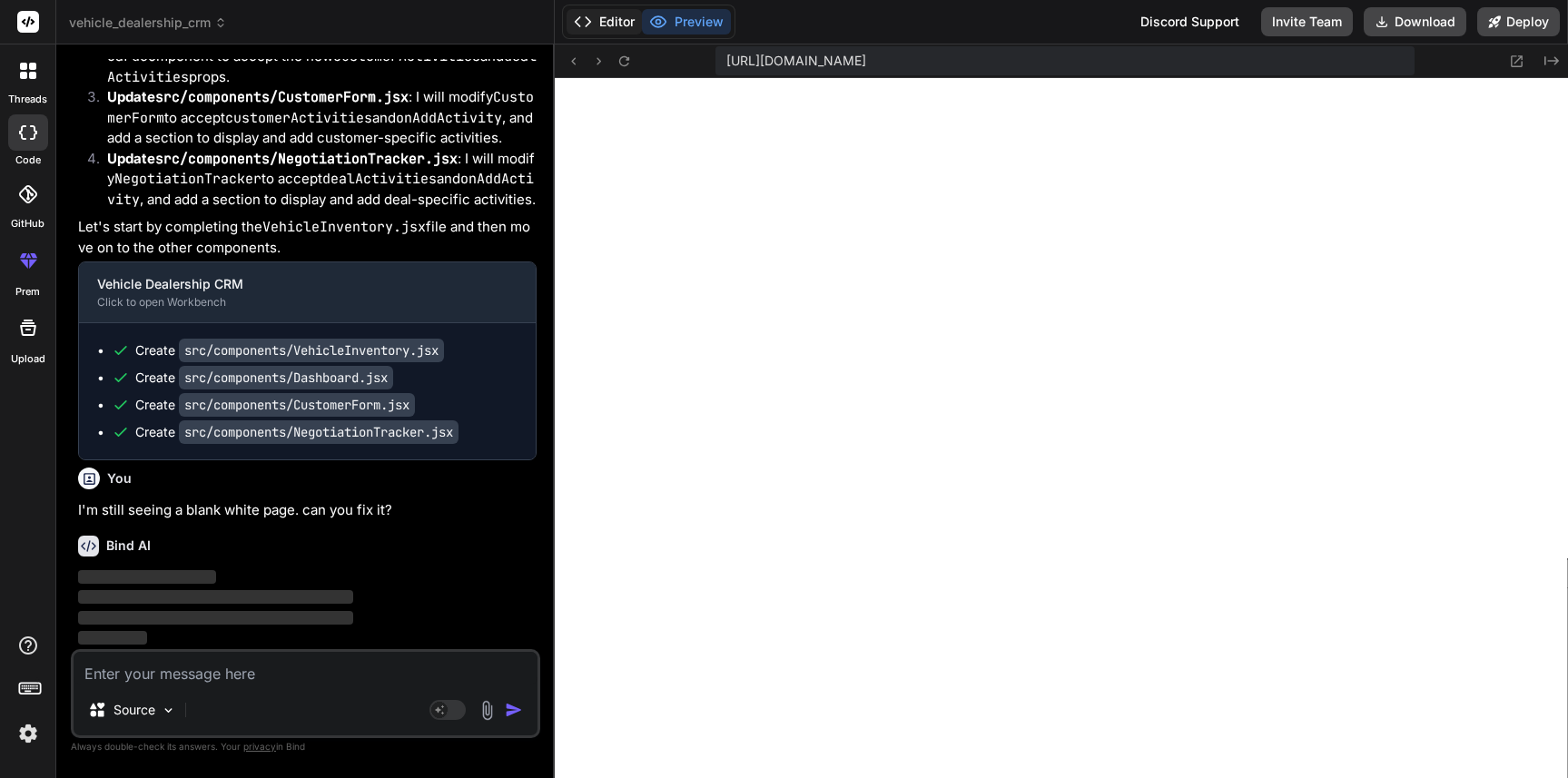
click at [626, 24] on button "Editor" at bounding box center [604, 22] width 75 height 25
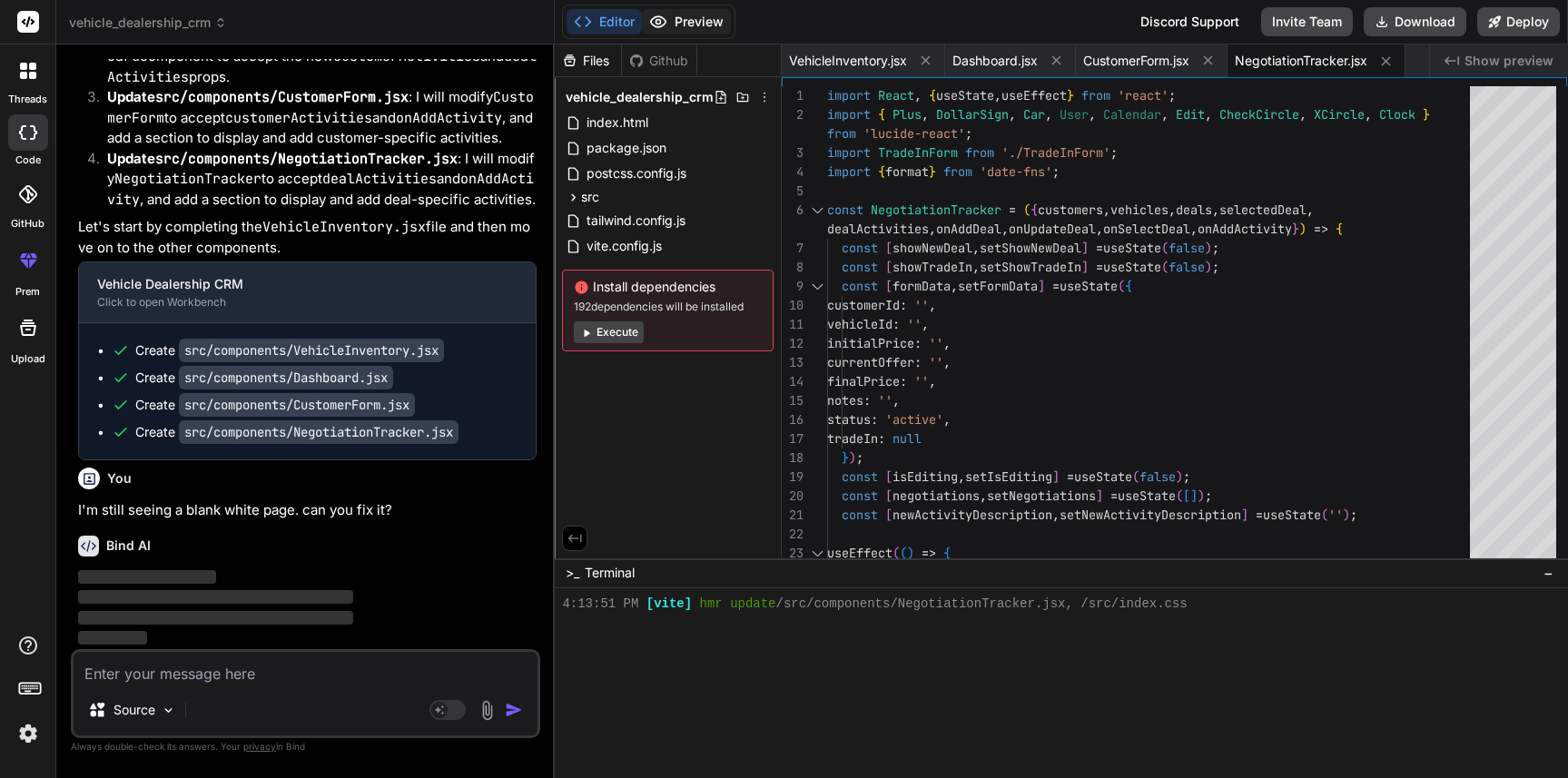
click at [675, 29] on button "Preview" at bounding box center [686, 22] width 89 height 25
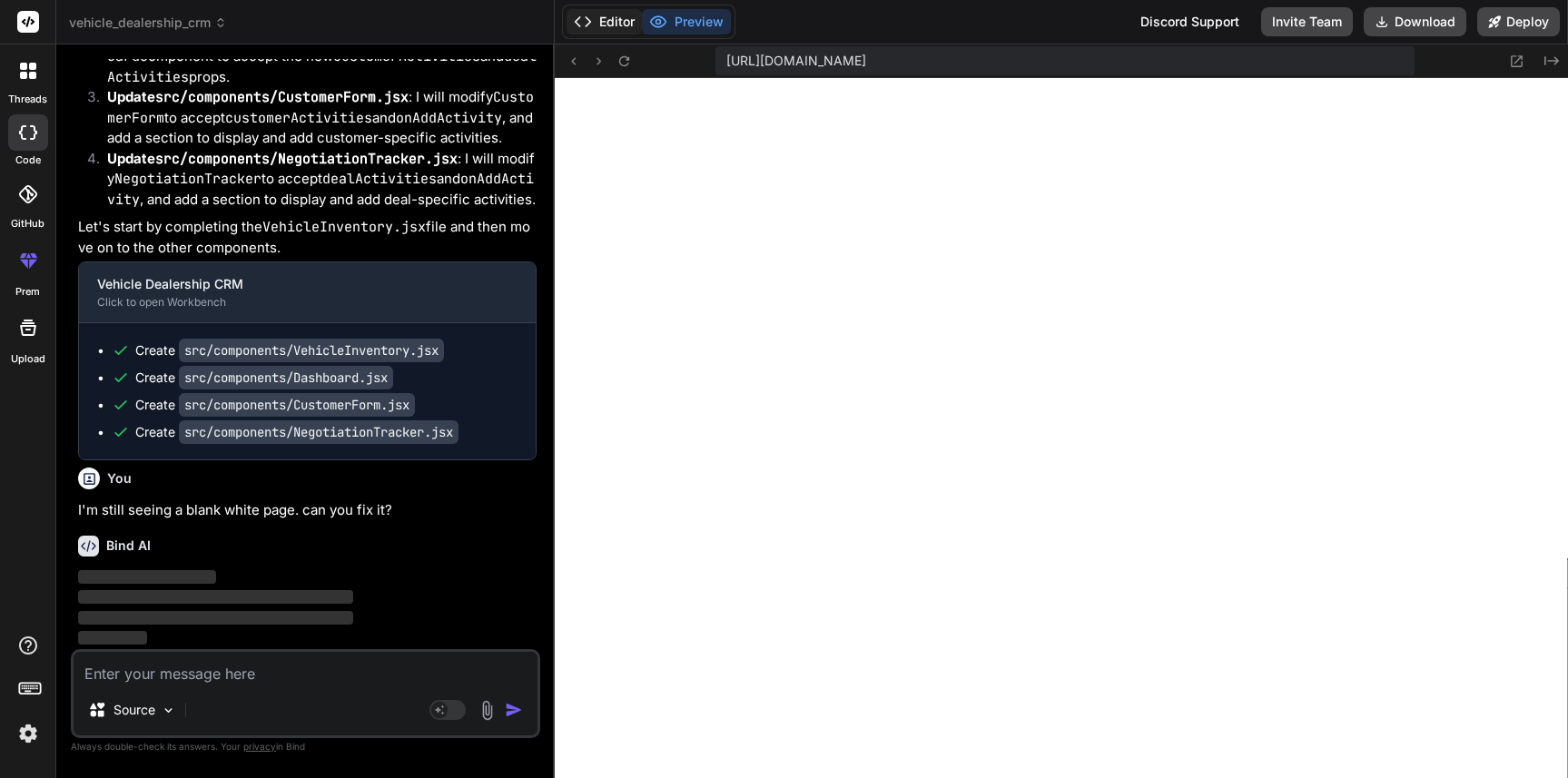
click at [632, 28] on button "Editor" at bounding box center [604, 22] width 75 height 25
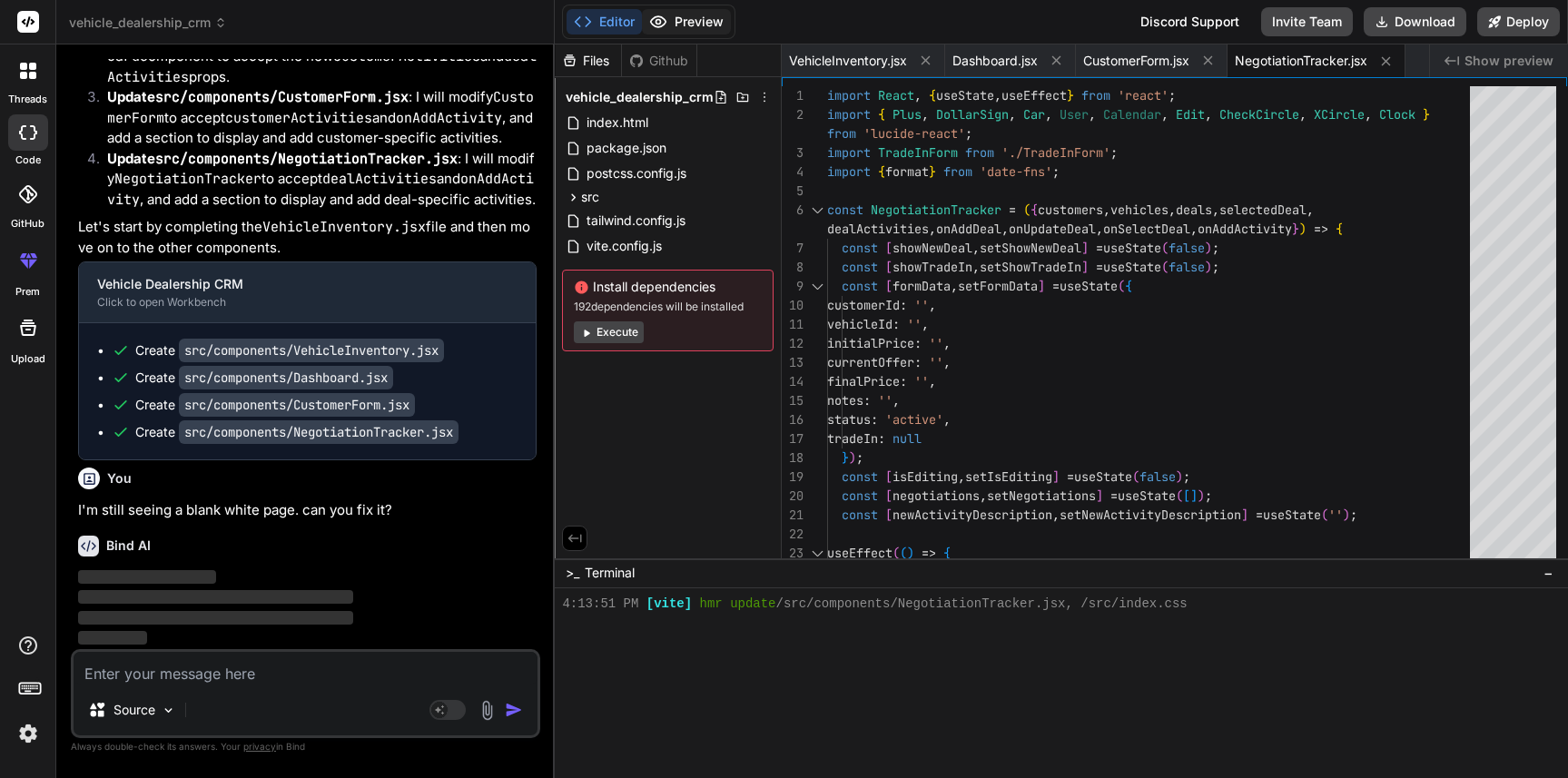
click at [724, 30] on button "Preview" at bounding box center [686, 22] width 89 height 25
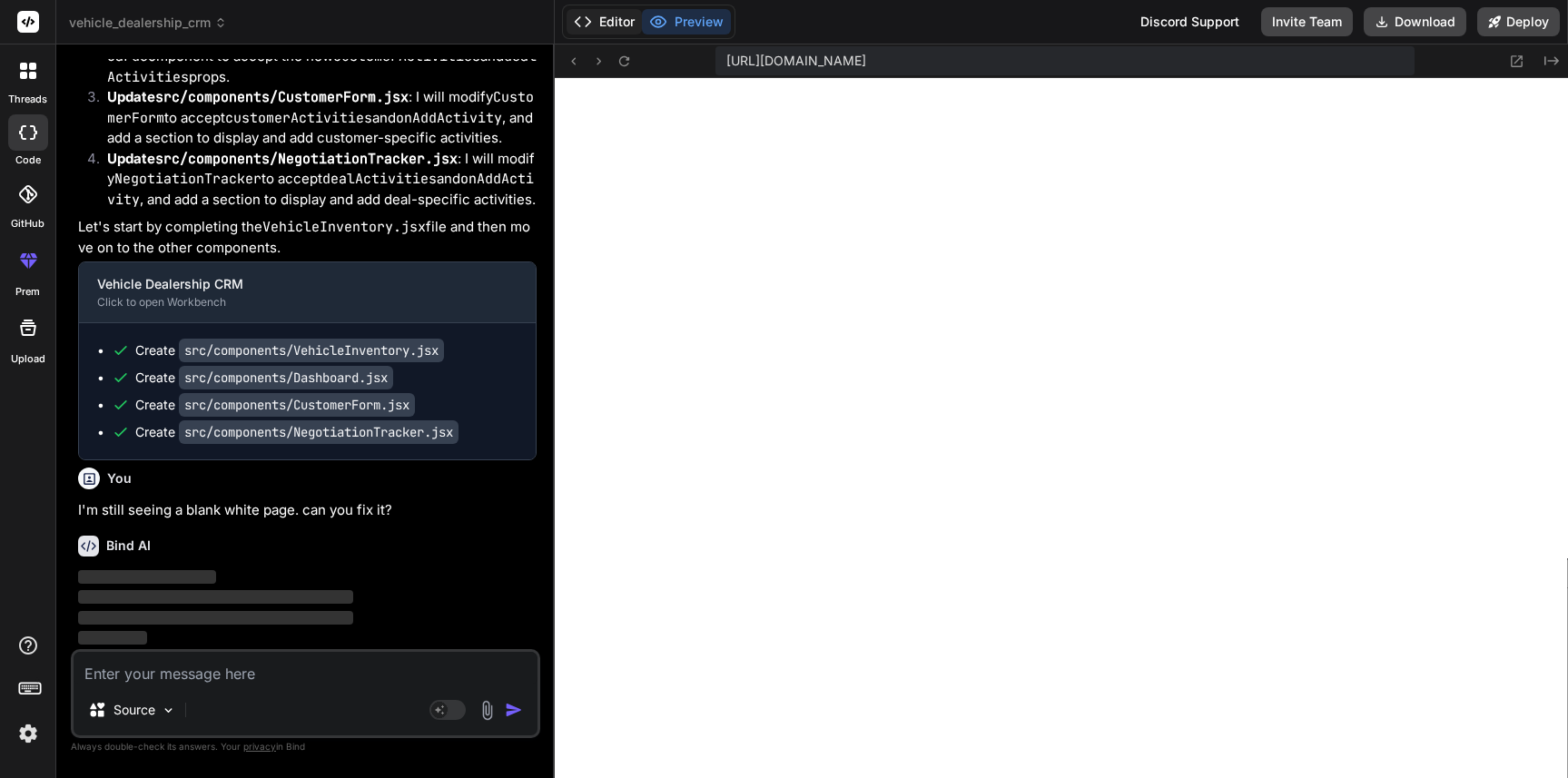
click at [601, 28] on button "Editor" at bounding box center [604, 22] width 75 height 25
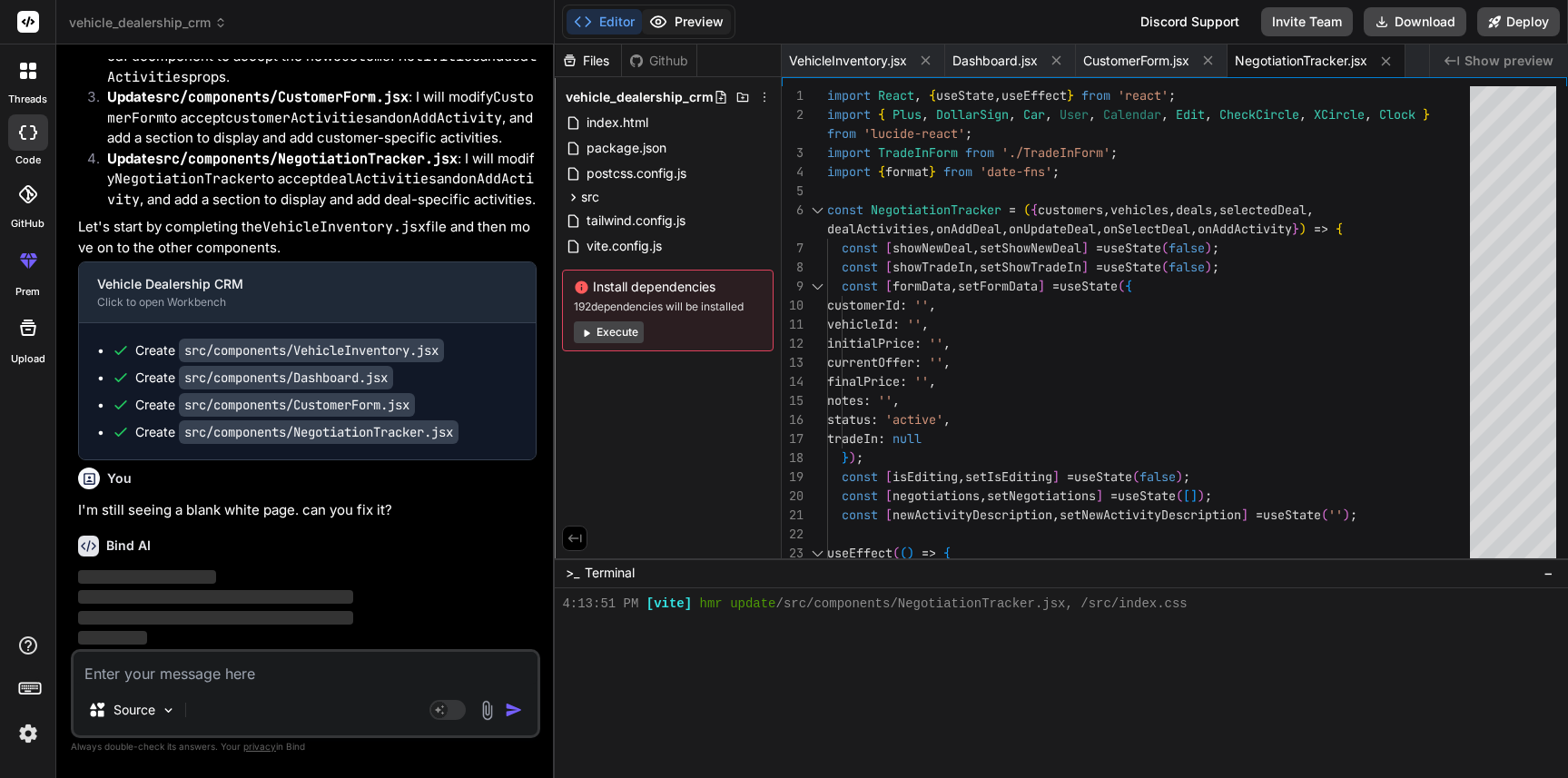
click at [657, 28] on icon at bounding box center [657, 22] width 18 height 18
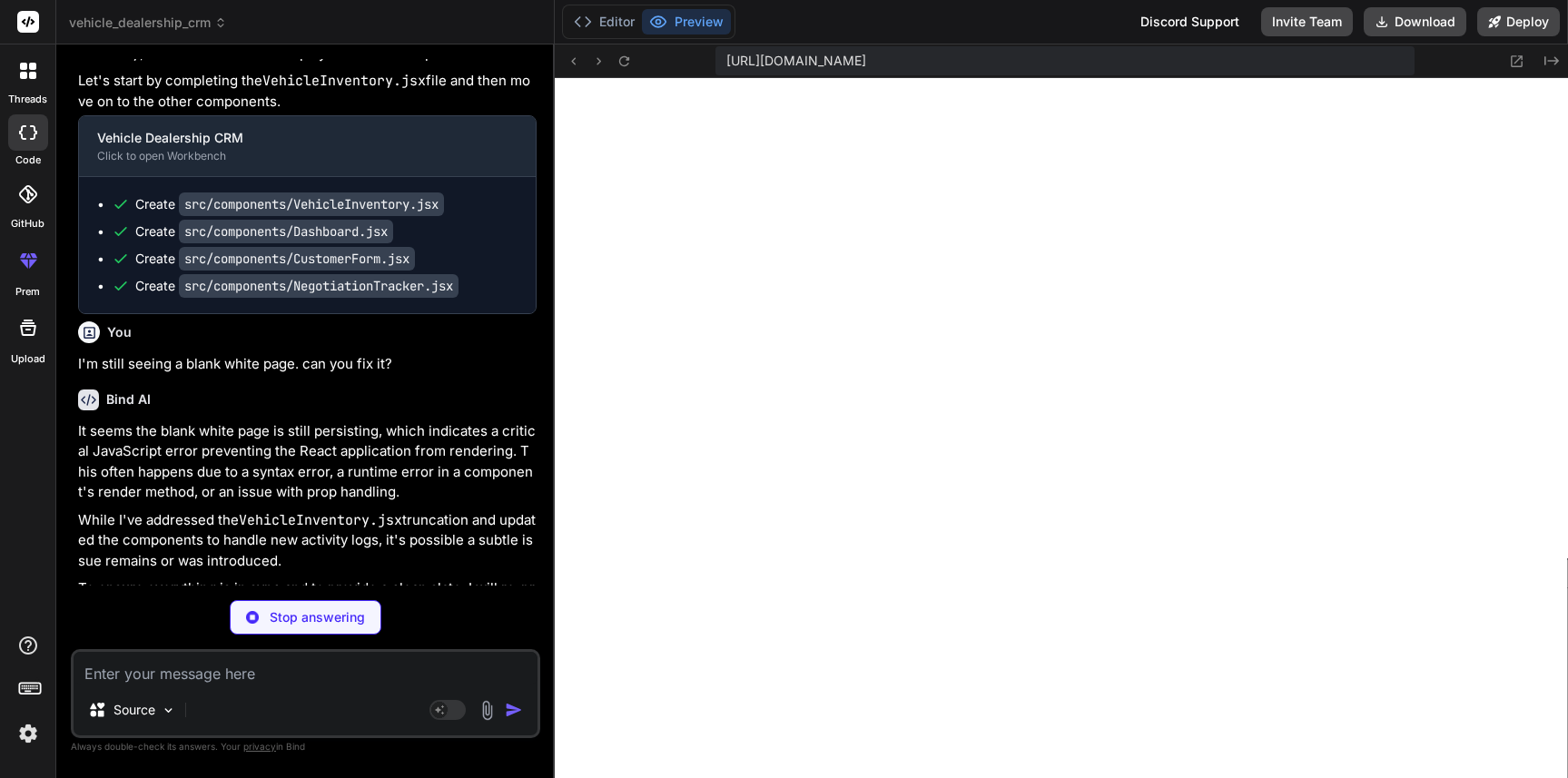
type textarea "x"
type textarea "export default App;"
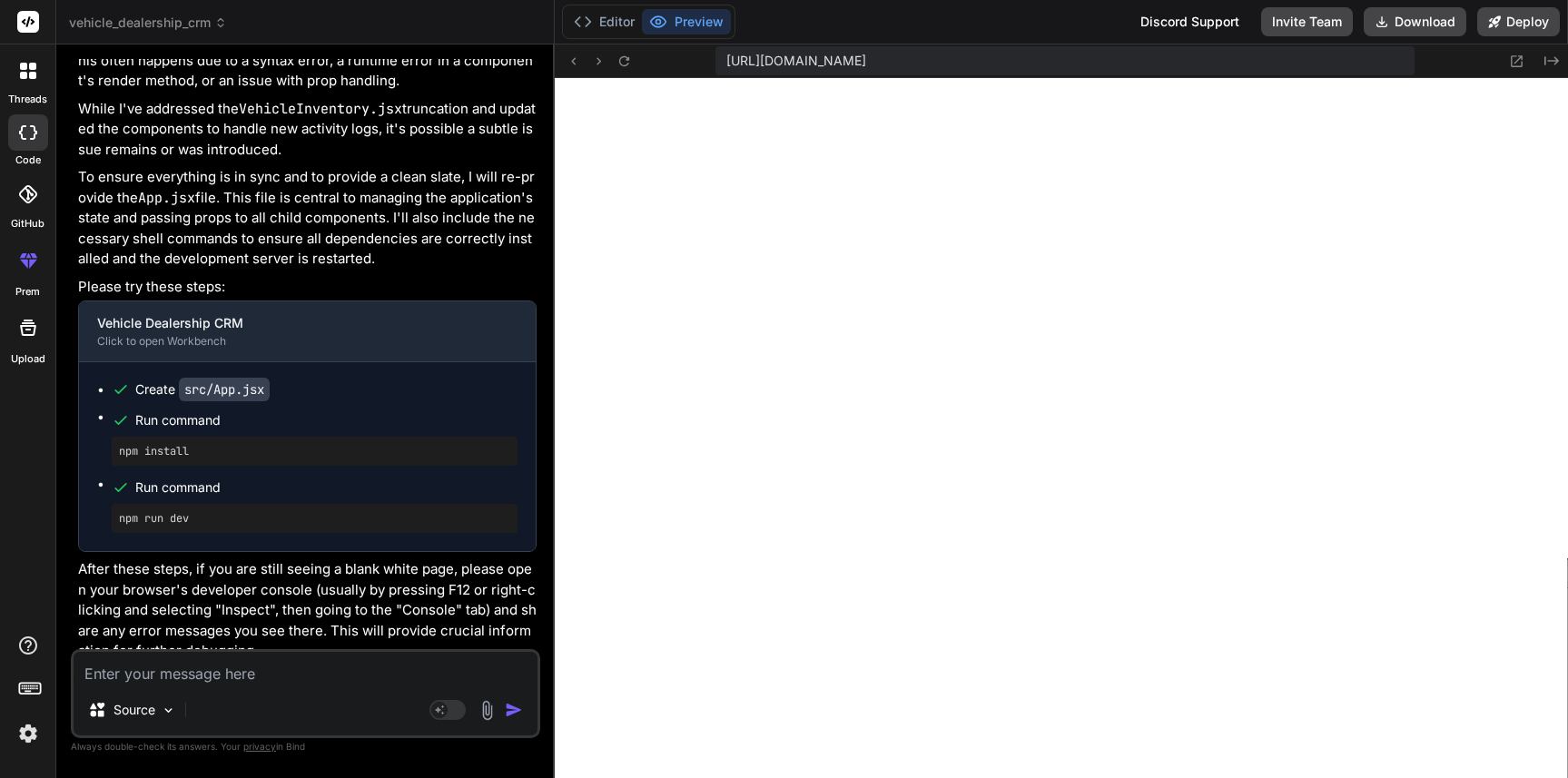
scroll to position [6210, 0]
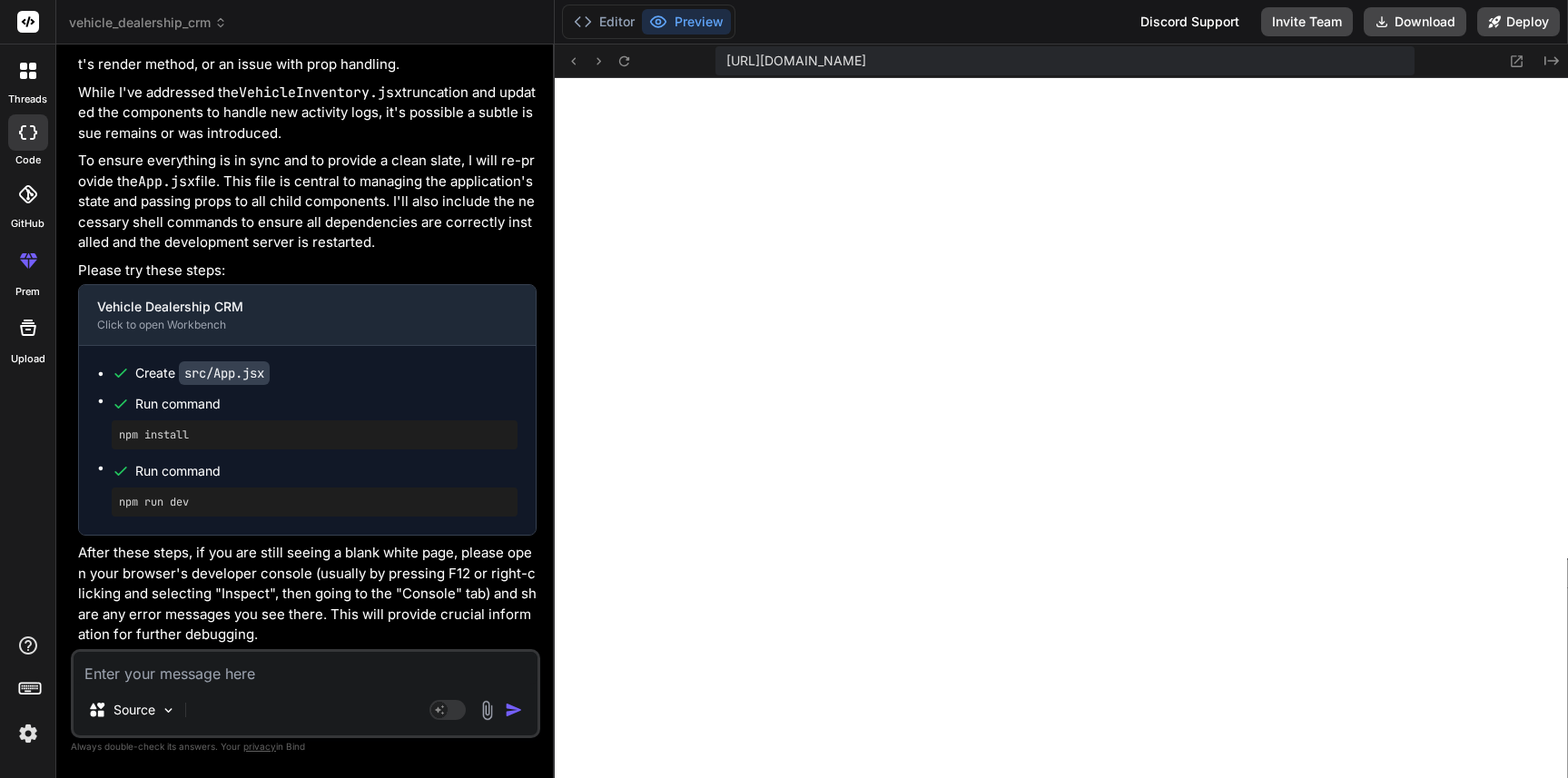
click at [142, 377] on div "Create src/App.jsx" at bounding box center [202, 373] width 135 height 18
click at [170, 429] on pre "npm install" at bounding box center [314, 435] width 391 height 14
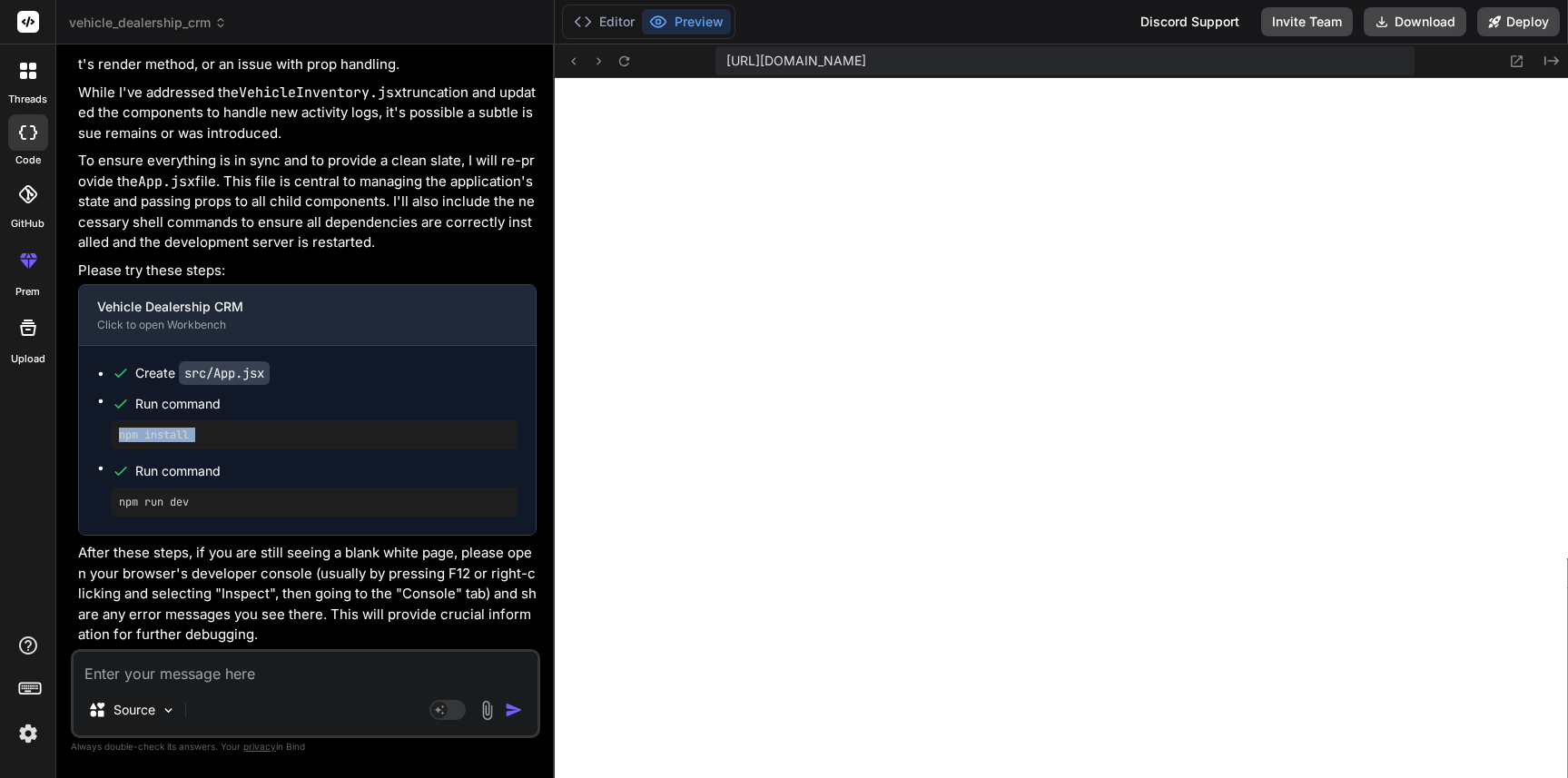
click at [170, 429] on pre "npm install" at bounding box center [314, 435] width 391 height 14
copy ul "npm install"
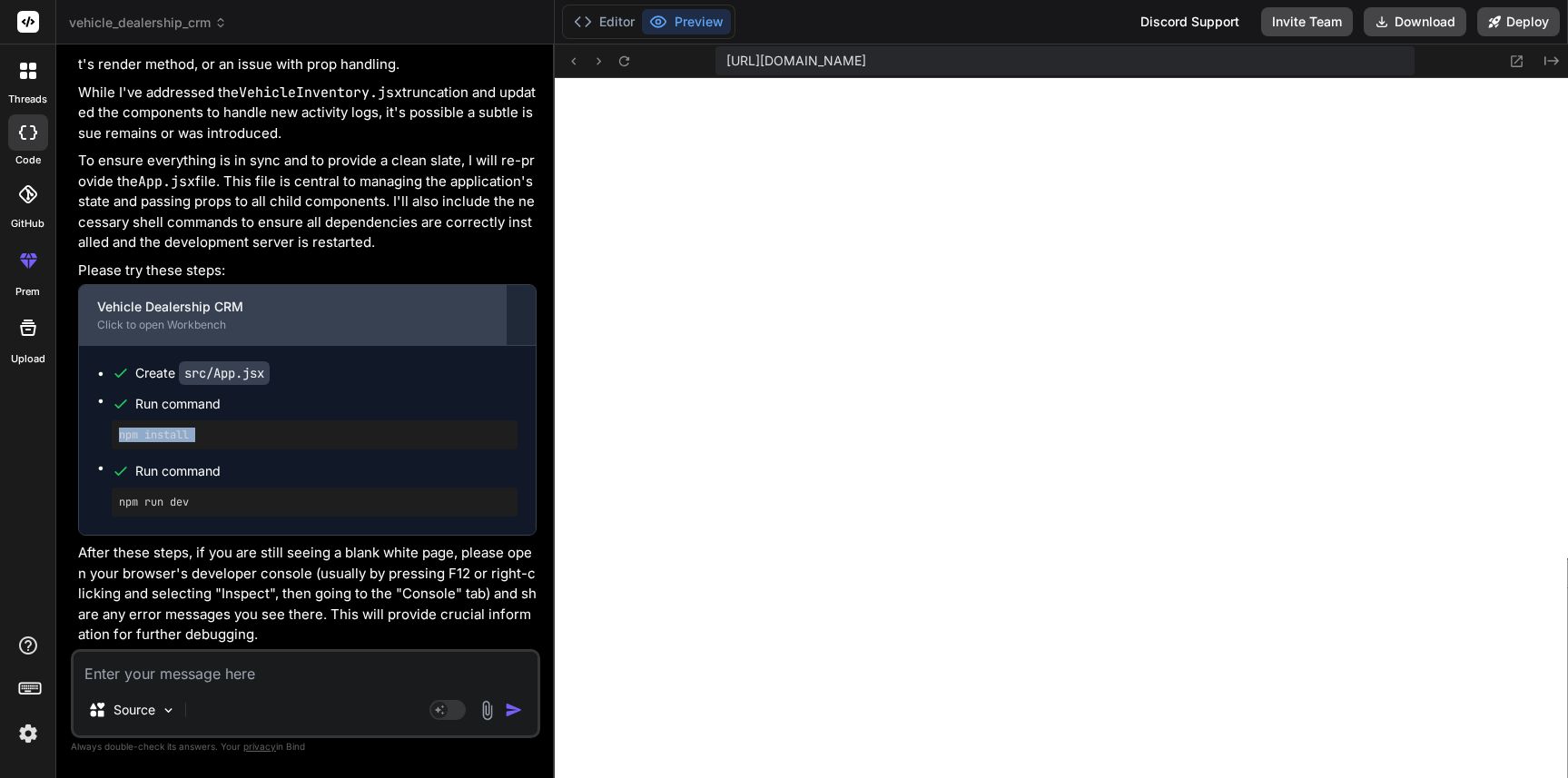
click at [150, 315] on div "Vehicle Dealership CRM" at bounding box center [293, 307] width 391 height 18
click at [186, 318] on div "Click to open Workbench" at bounding box center [293, 325] width 391 height 14
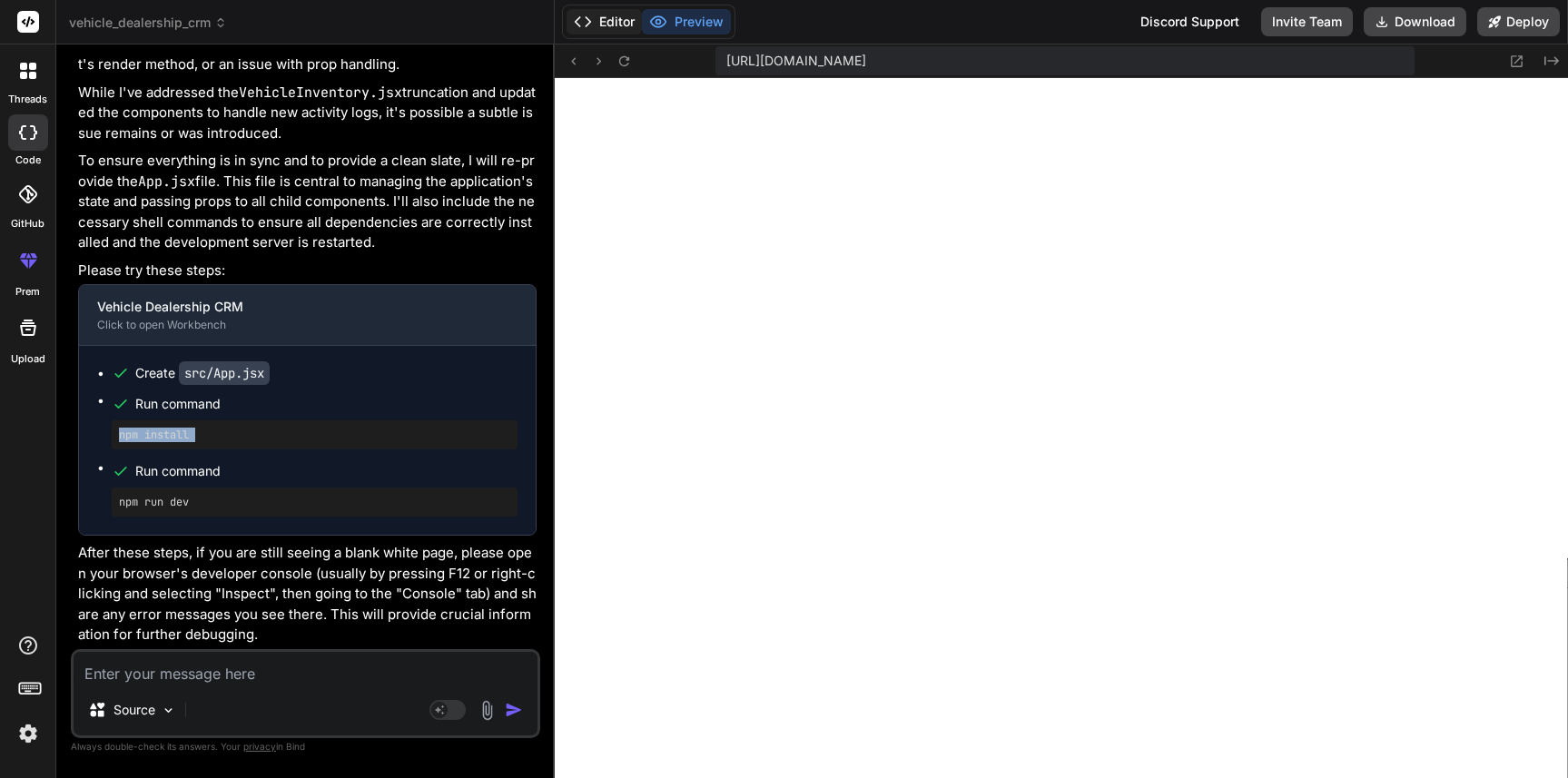
click at [613, 25] on button "Editor" at bounding box center [604, 22] width 75 height 25
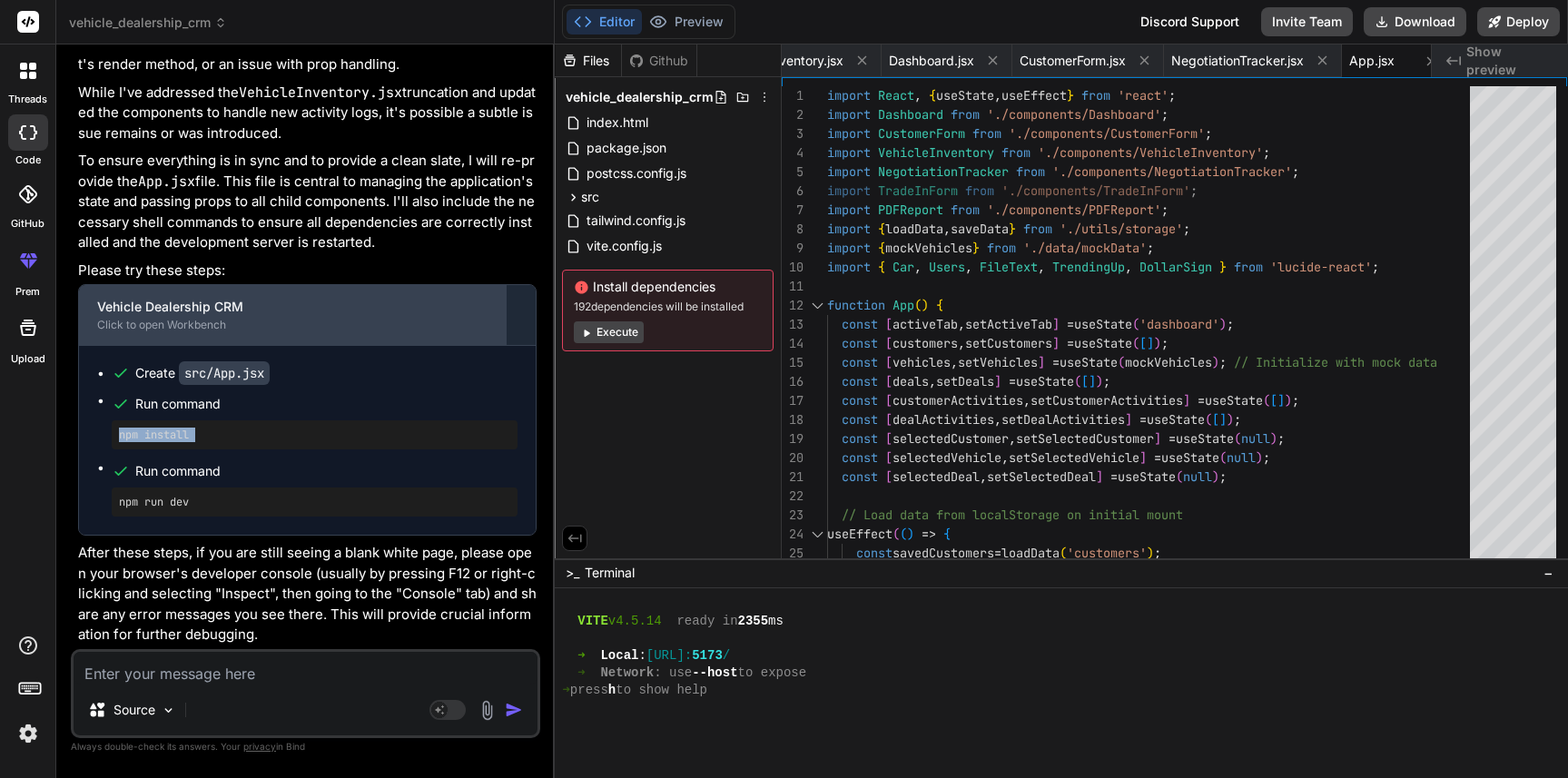
click at [282, 325] on div "Click to open Workbench" at bounding box center [293, 325] width 391 height 14
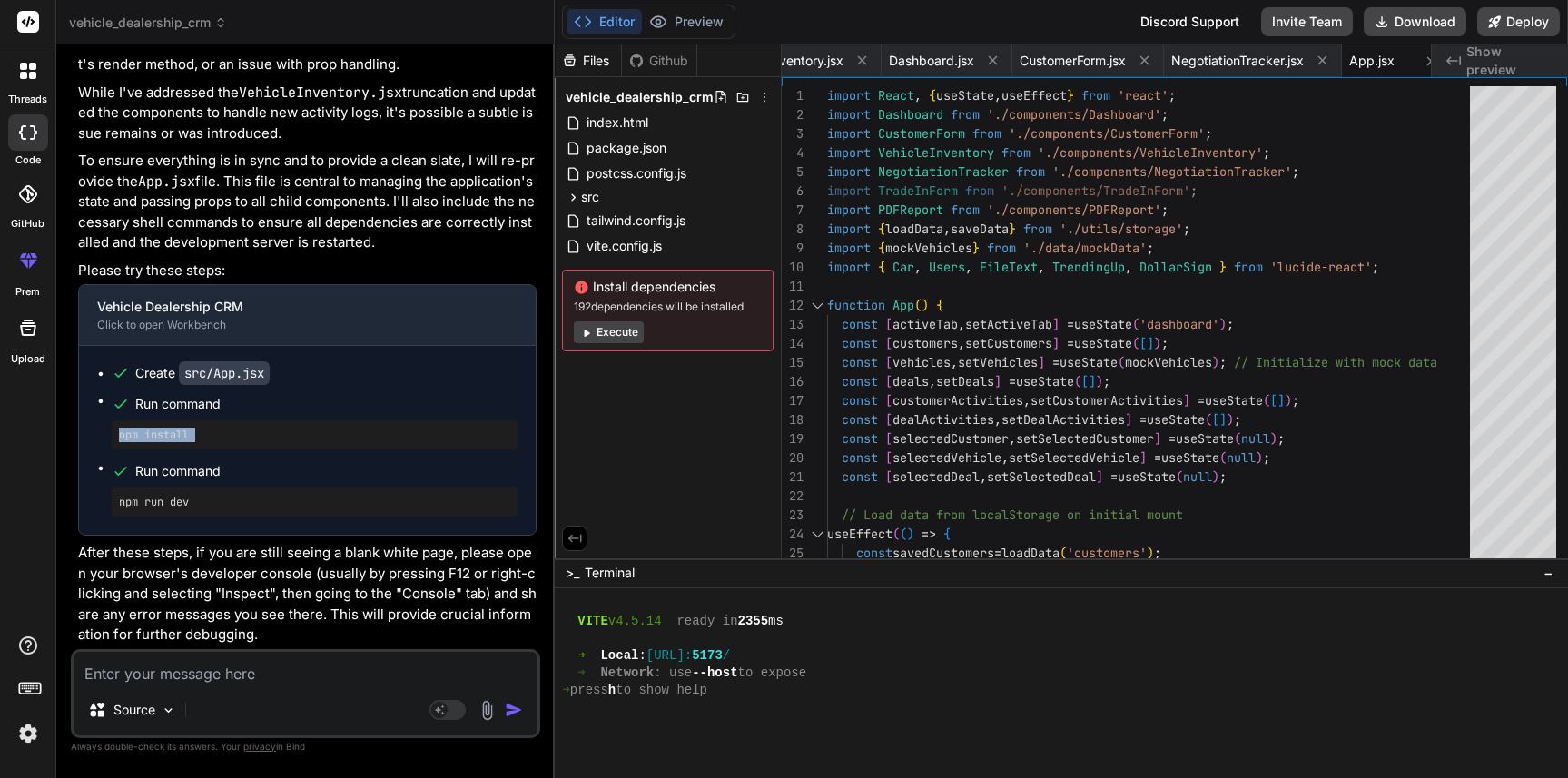
click at [636, 338] on button "Execute" at bounding box center [609, 332] width 70 height 22
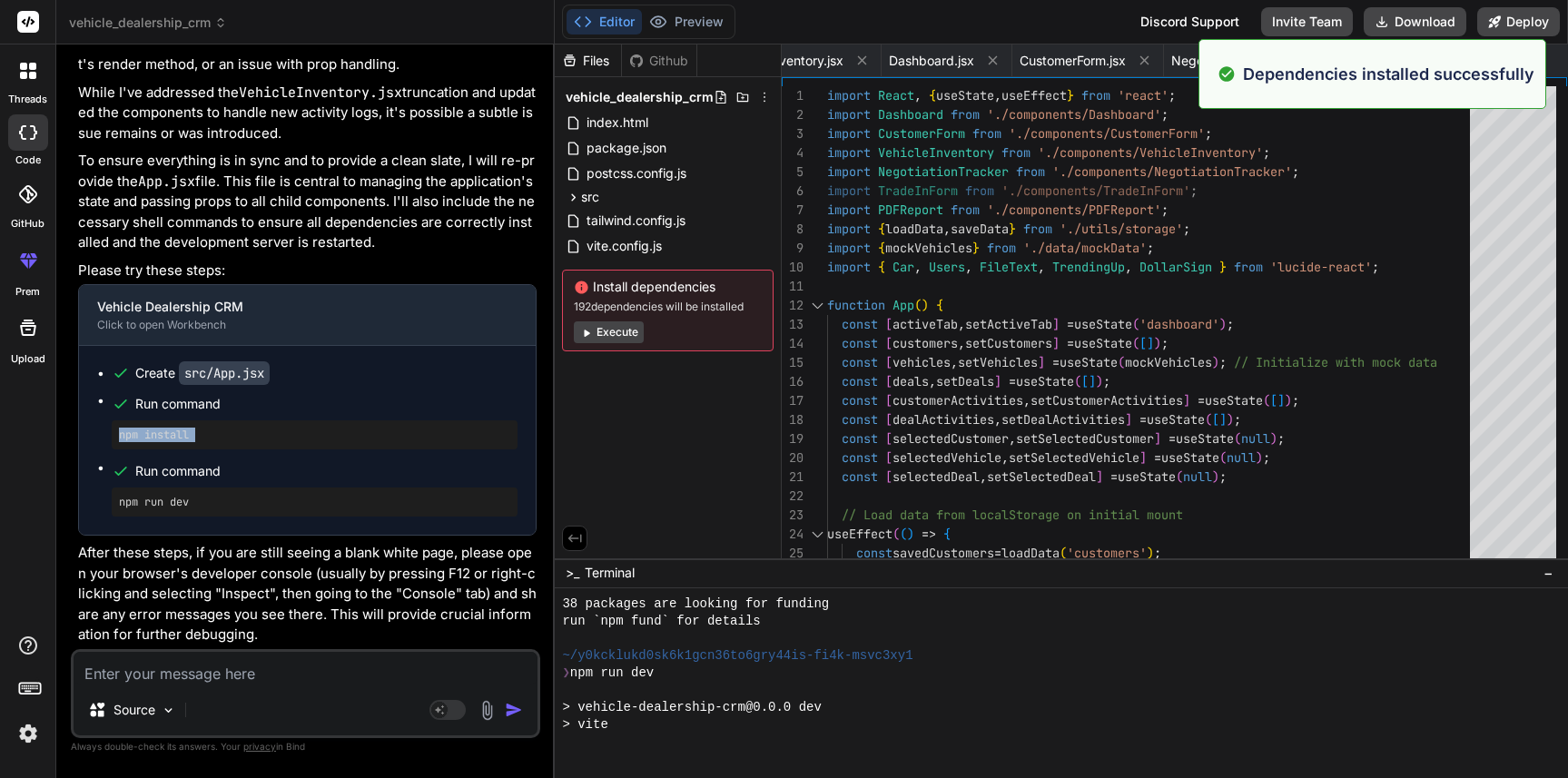
scroll to position [1742, 0]
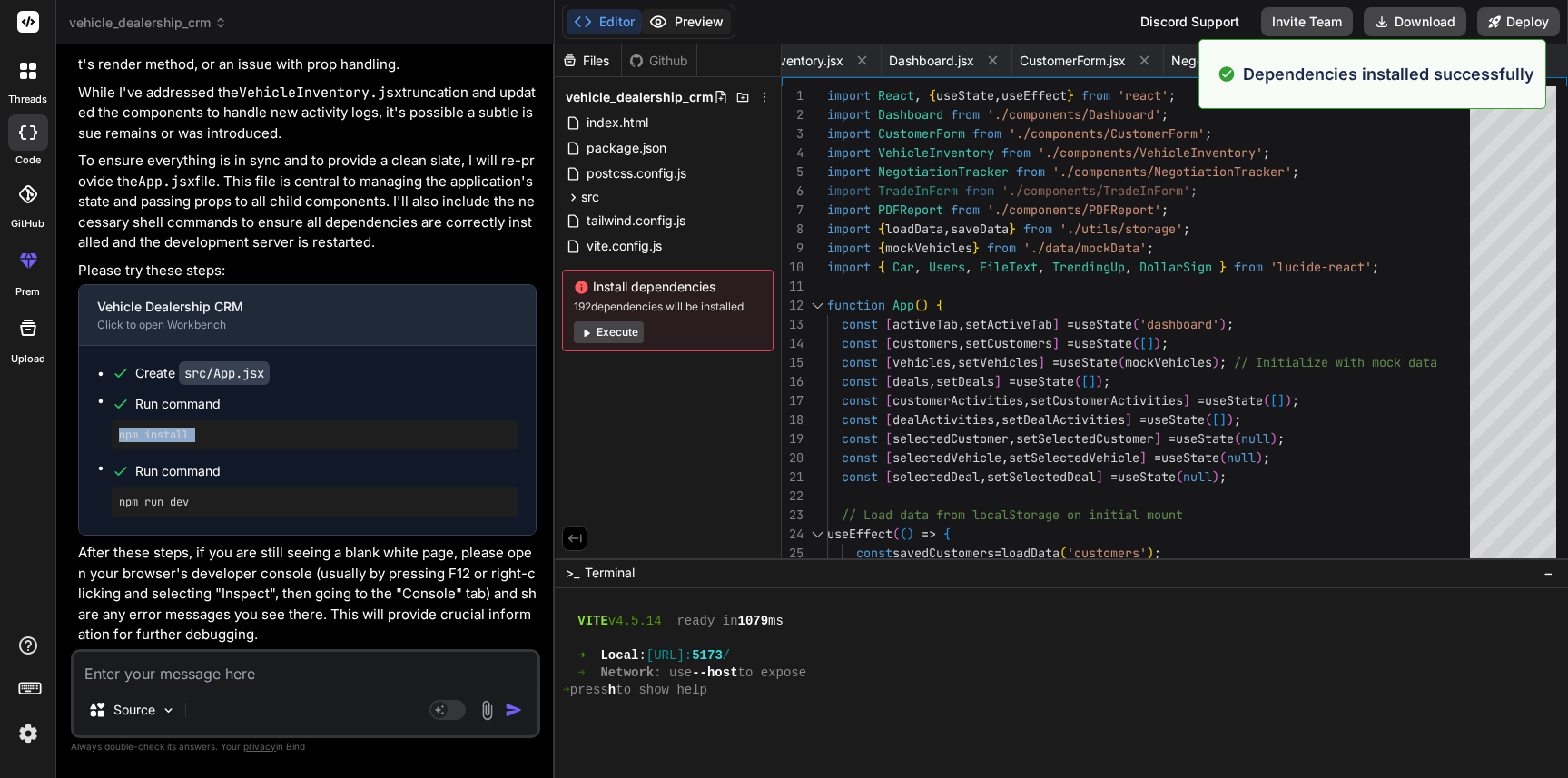
click at [682, 32] on button "Preview" at bounding box center [686, 22] width 89 height 25
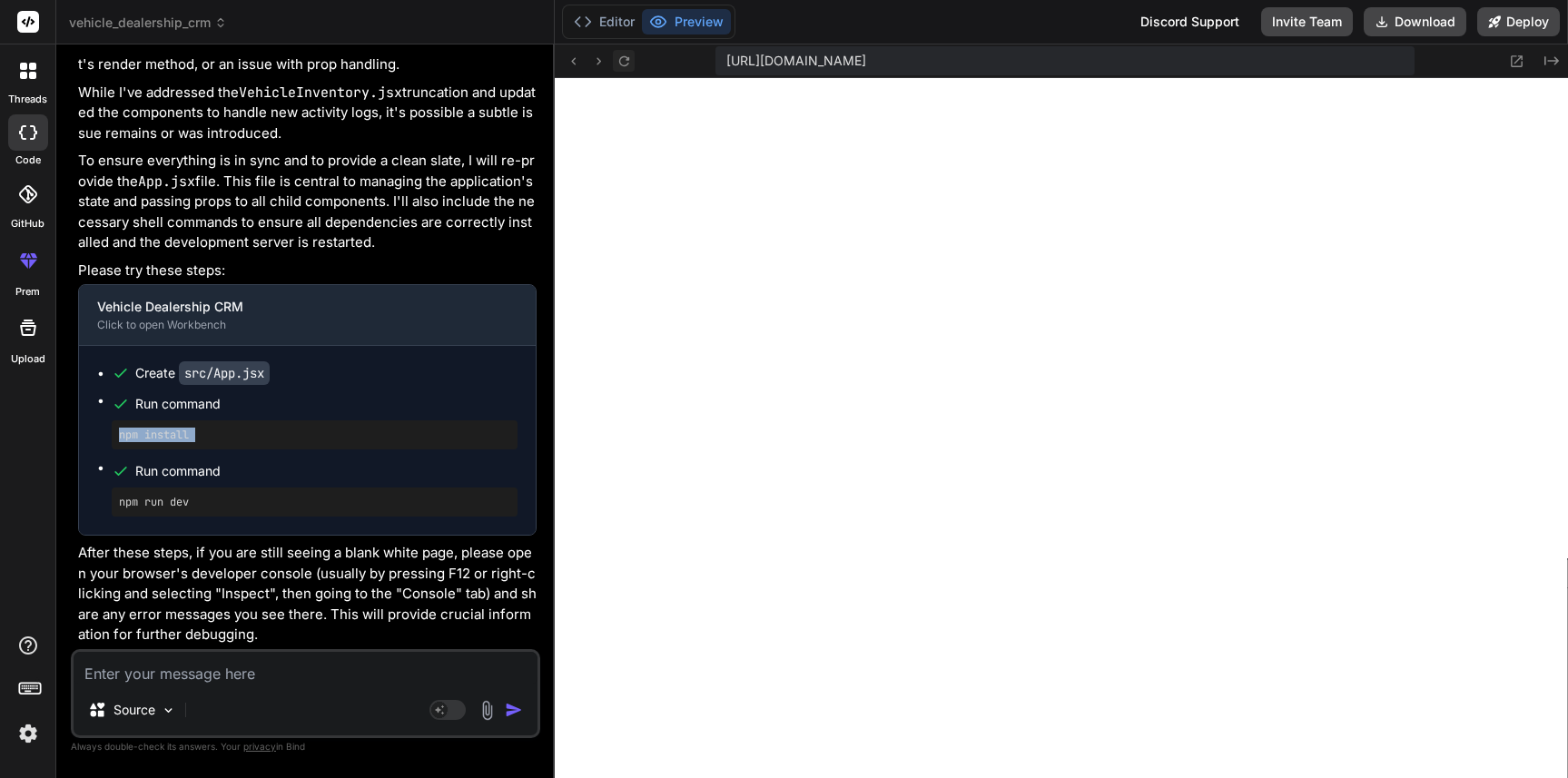
click at [629, 62] on icon at bounding box center [624, 61] width 15 height 15
click at [25, 161] on label "code" at bounding box center [27, 160] width 25 height 15
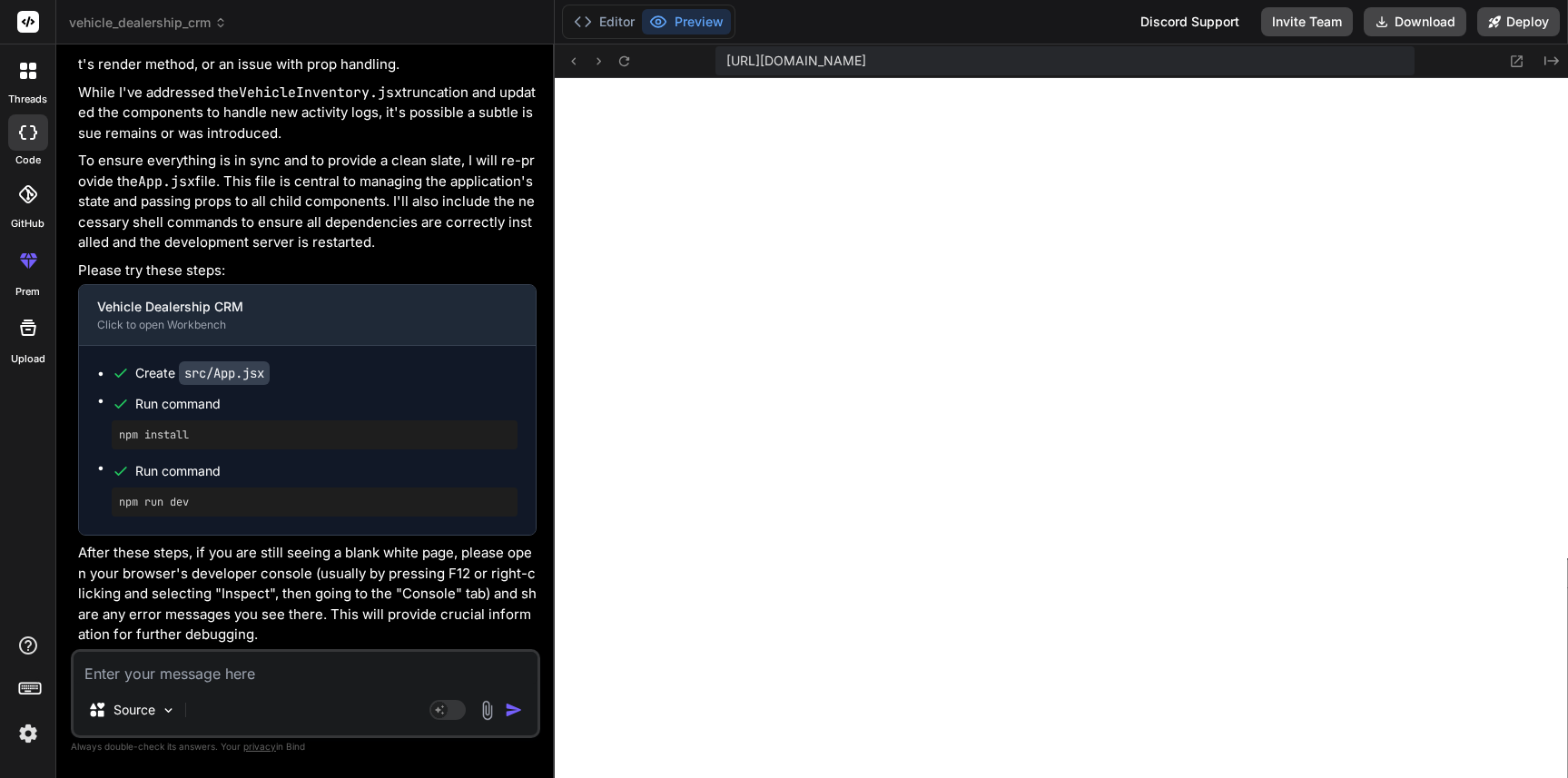
click at [36, 221] on label "GitHub" at bounding box center [28, 224] width 34 height 15
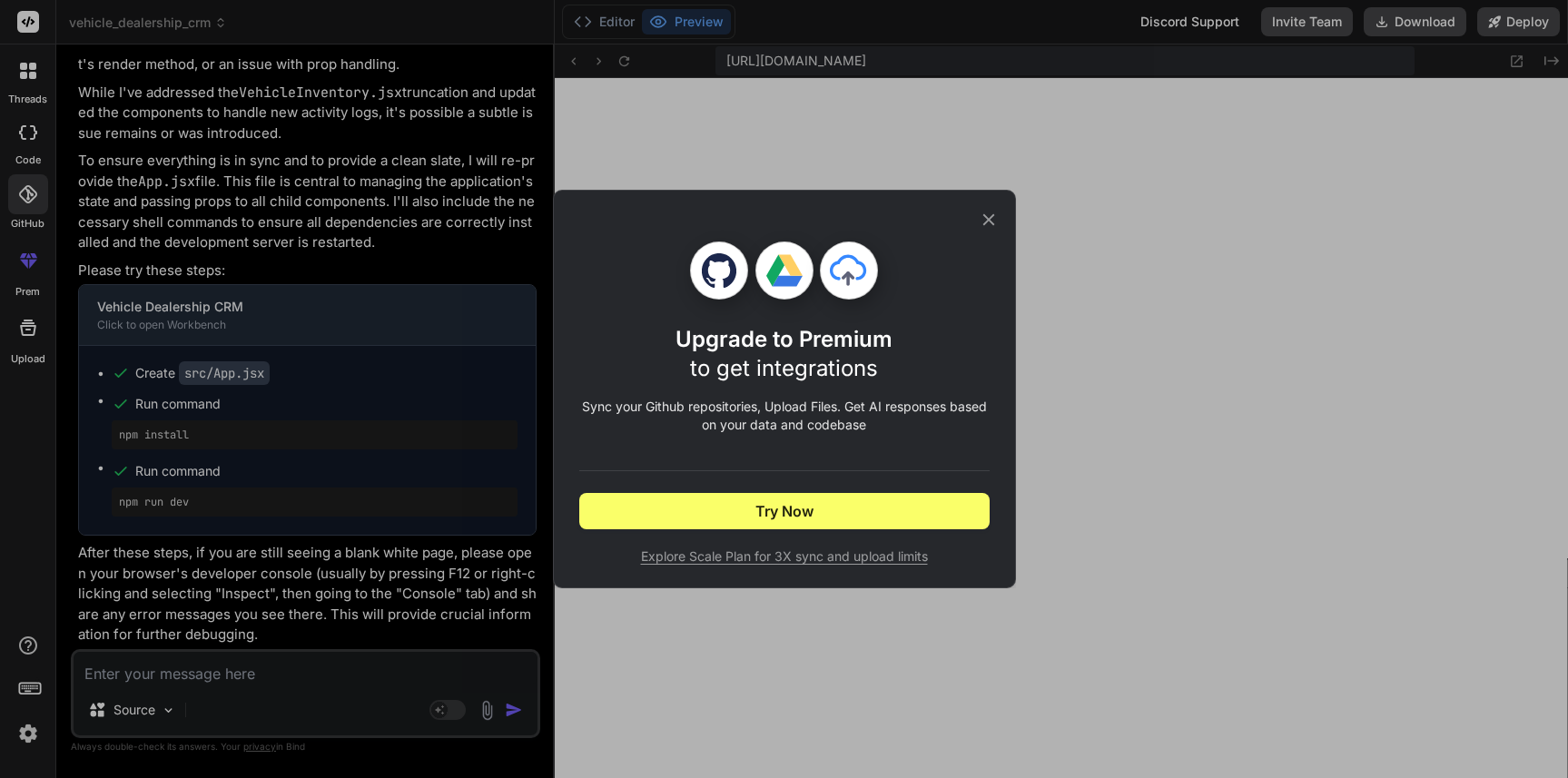
click at [1001, 233] on div "Upgrade to Premium to get integrations Sync your Github repositories, Upload Fi…" at bounding box center [784, 389] width 463 height 399
click at [987, 213] on icon at bounding box center [988, 219] width 20 height 20
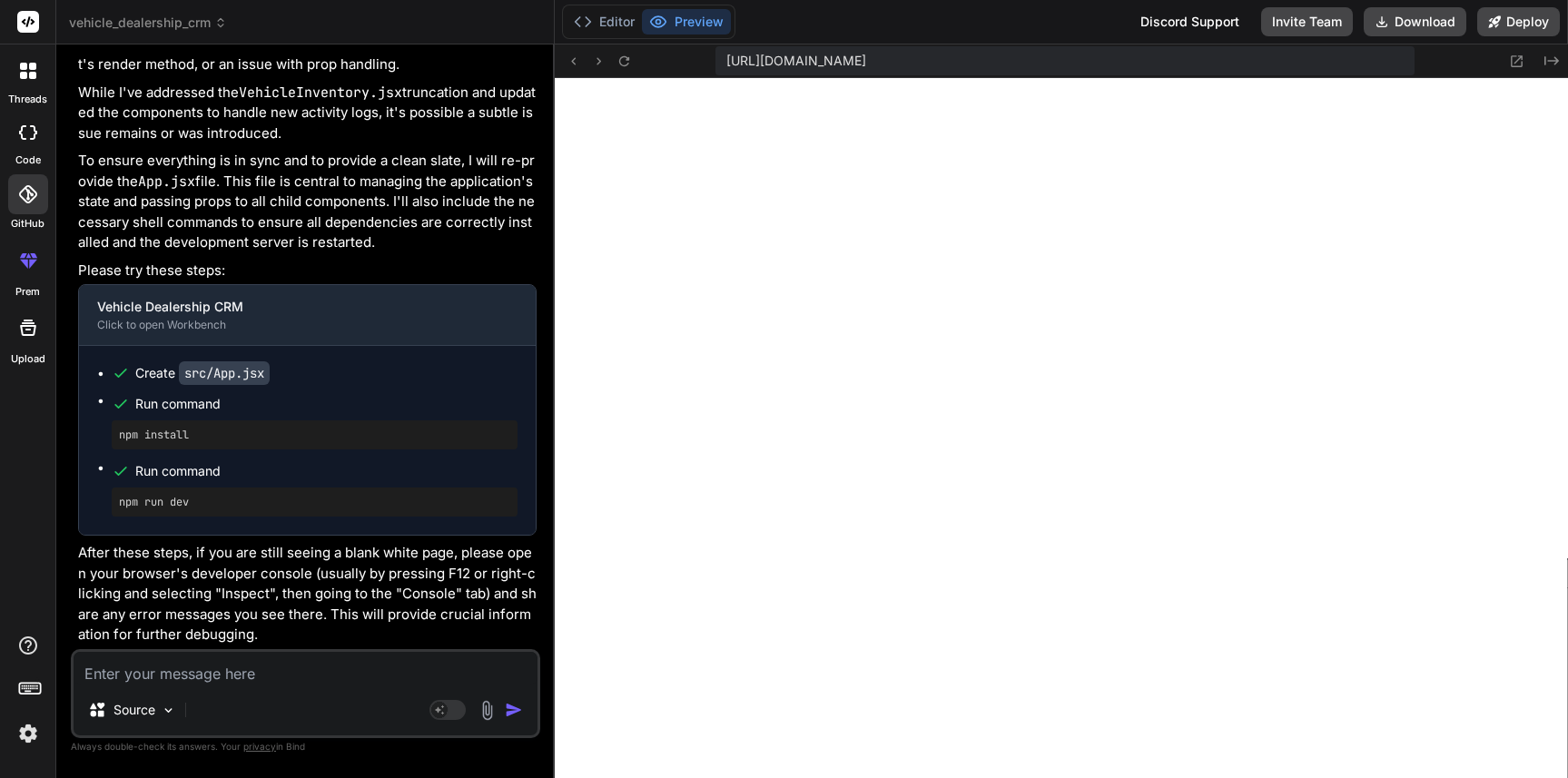
click at [28, 85] on div at bounding box center [28, 71] width 39 height 39
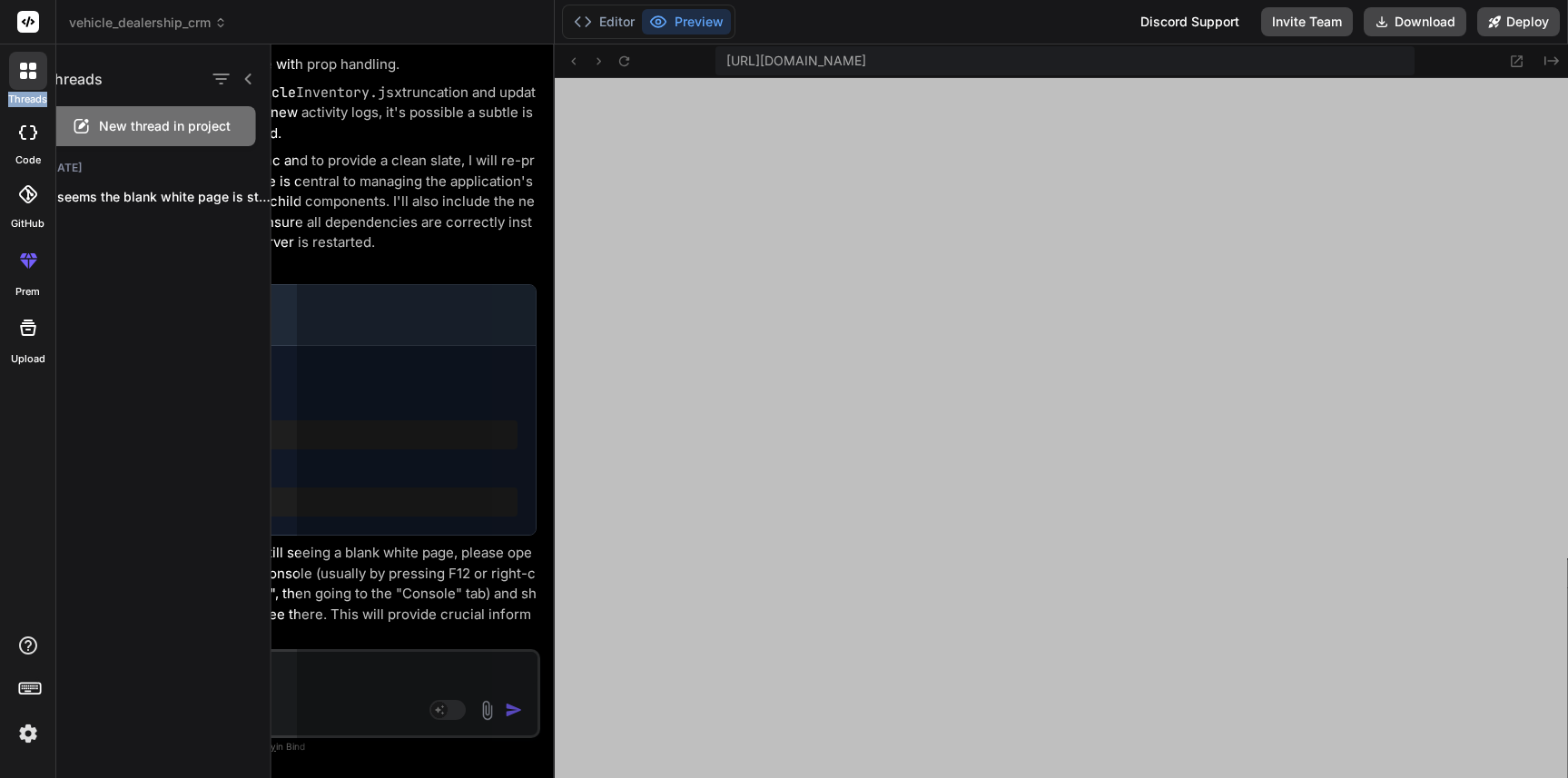
click at [28, 85] on div at bounding box center [28, 71] width 39 height 39
click at [550, 325] on div at bounding box center [932, 411] width 1271 height 734
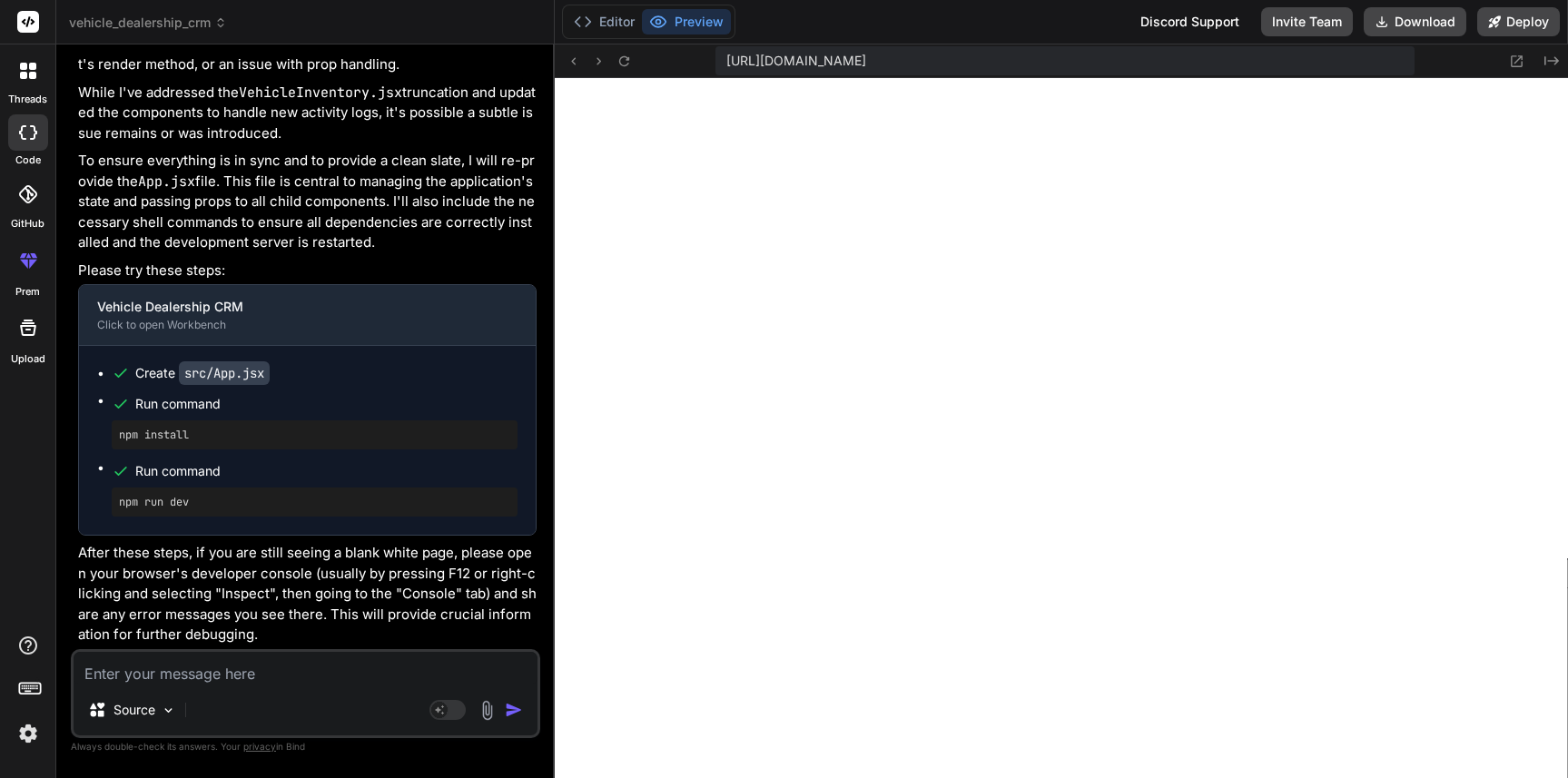
click at [20, 115] on div at bounding box center [28, 133] width 40 height 37
type textarea "x"
click at [40, 195] on div at bounding box center [28, 194] width 40 height 40
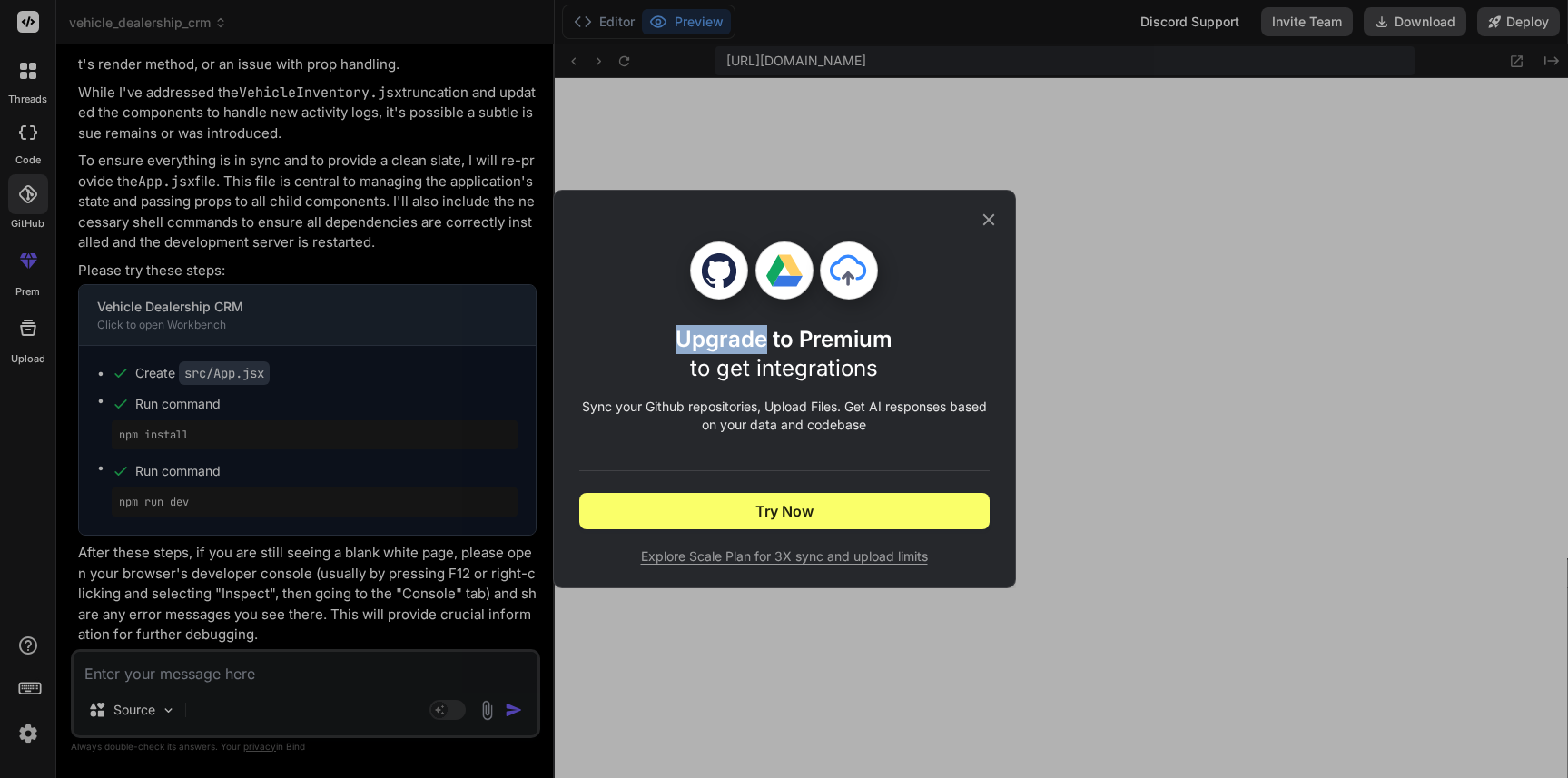
click at [40, 195] on div "Upgrade to Premium to get integrations Sync your Github repositories, Upload Fi…" at bounding box center [784, 389] width 1568 height 778
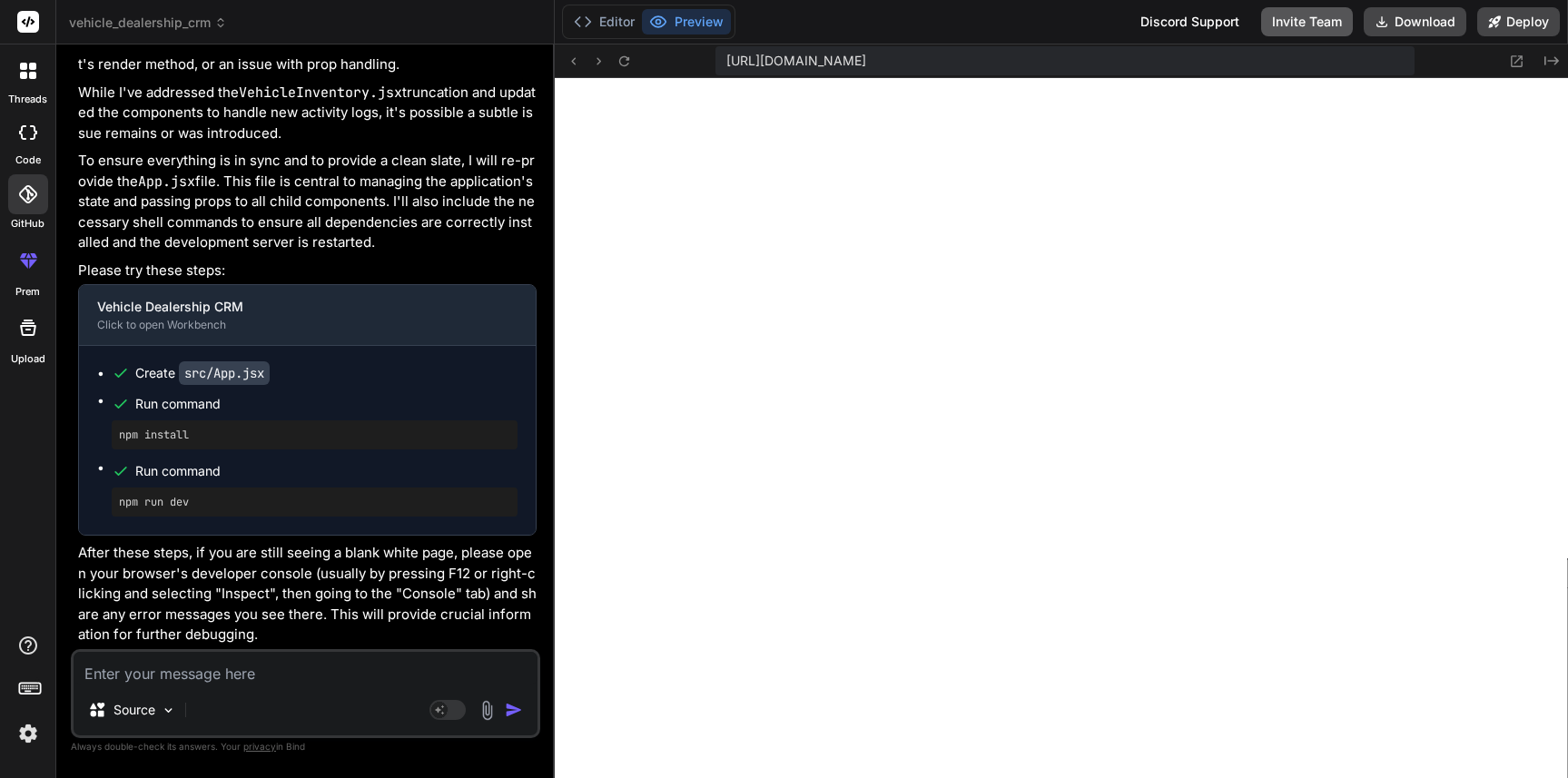
click at [1338, 34] on button "Invite Team" at bounding box center [1307, 22] width 91 height 29
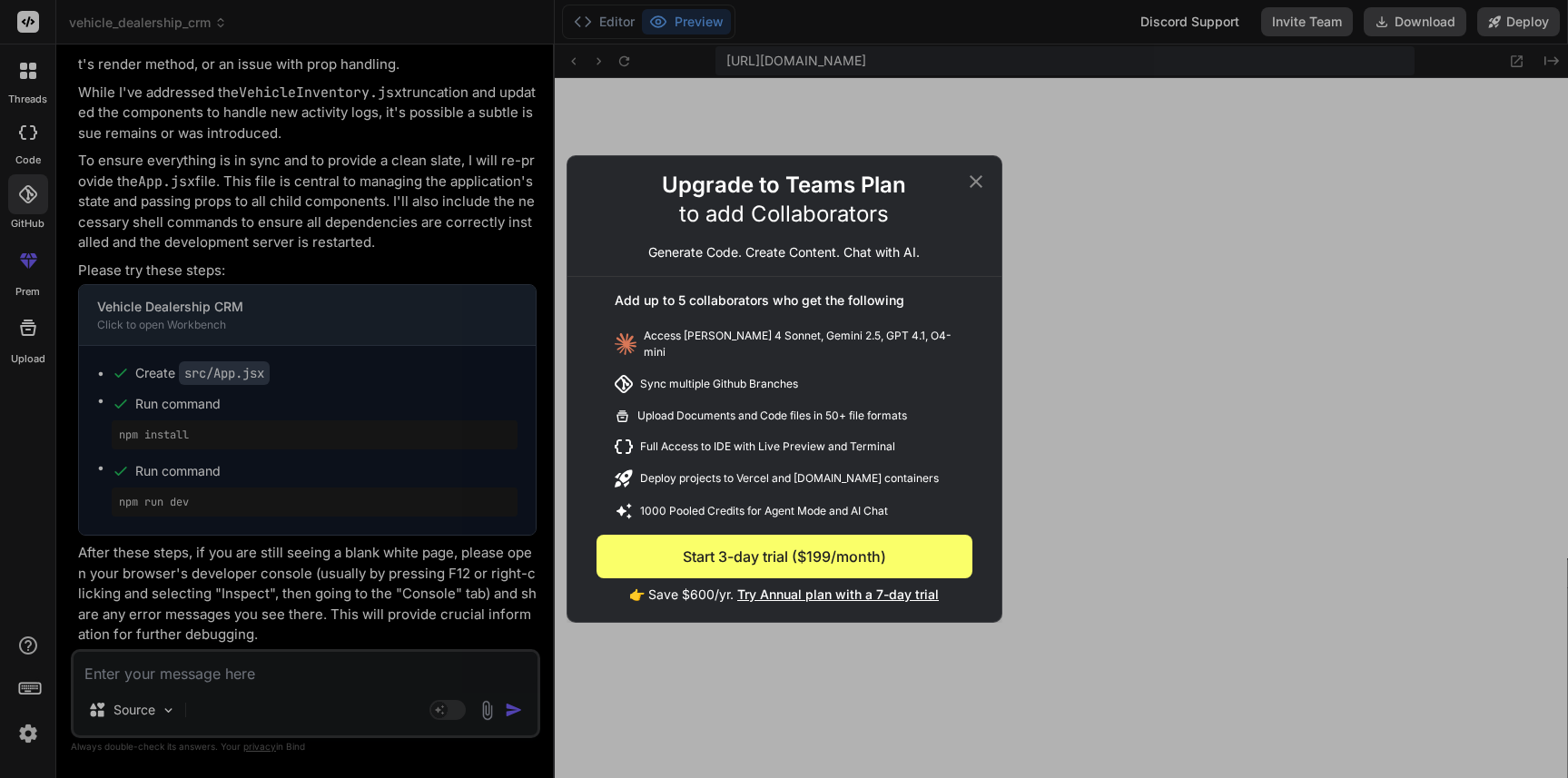
click at [974, 192] on icon at bounding box center [975, 181] width 22 height 22
